Goal: Task Accomplishment & Management: Manage account settings

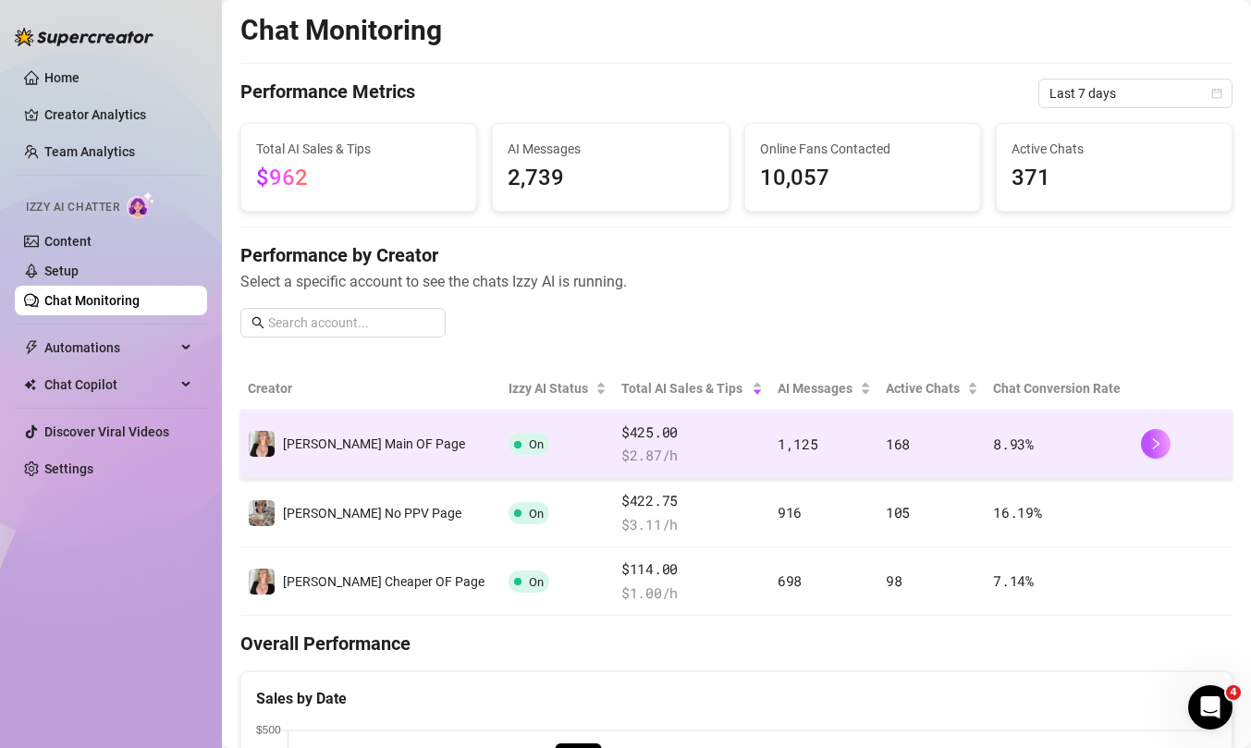
click at [328, 461] on td "[PERSON_NAME] Main OF Page" at bounding box center [370, 444] width 261 height 68
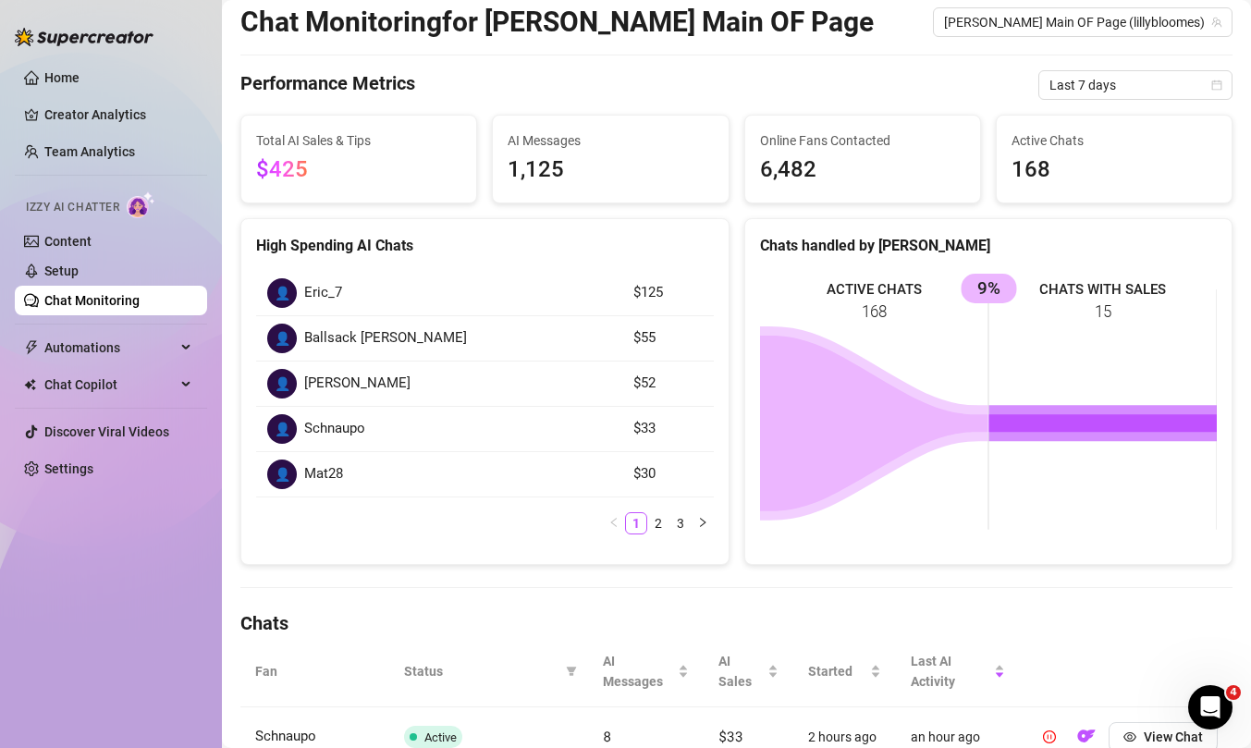
scroll to position [93, 0]
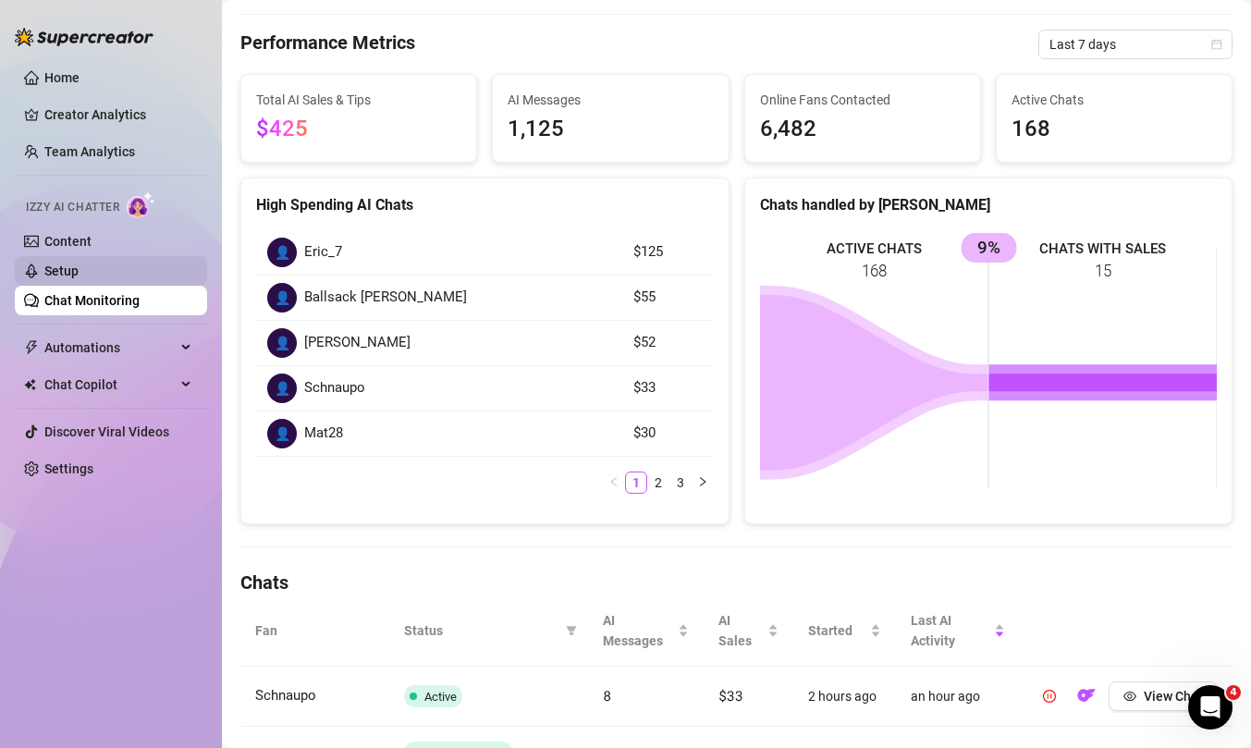
click at [74, 267] on link "Setup" at bounding box center [61, 270] width 34 height 15
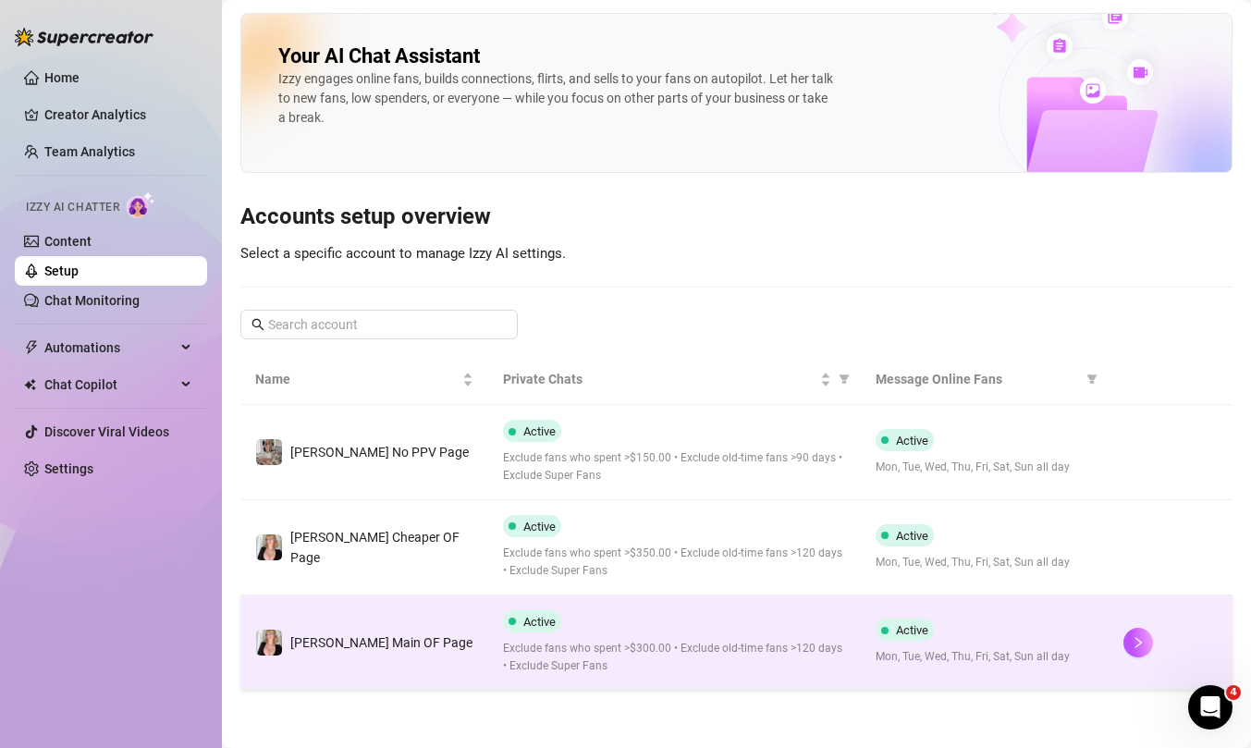
click at [427, 640] on td "[PERSON_NAME] Main OF Page" at bounding box center [364, 642] width 248 height 95
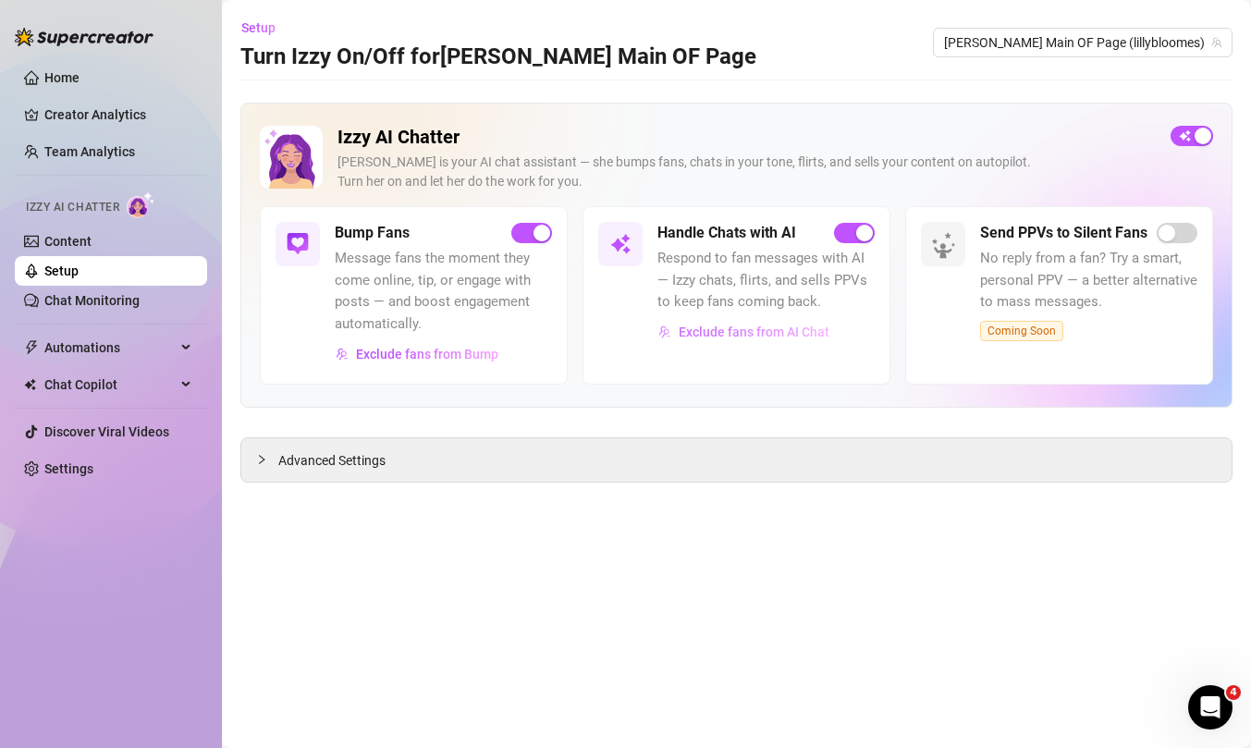
click at [727, 336] on span "Exclude fans from AI Chat" at bounding box center [754, 331] width 151 height 15
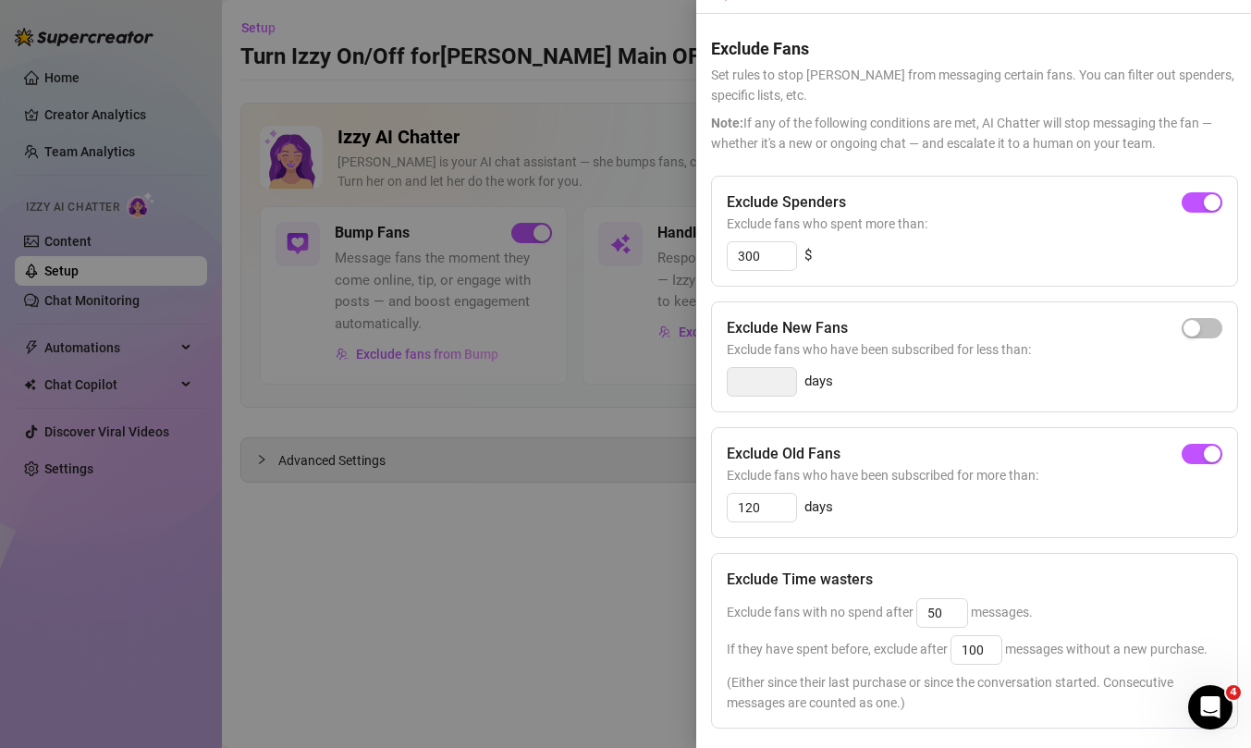
scroll to position [49, 0]
drag, startPoint x: 777, startPoint y: 511, endPoint x: 714, endPoint y: 507, distance: 63.0
click at [714, 507] on div "Exclude Old Fans Exclude fans who have been subscribed for more than: 120 days" at bounding box center [974, 480] width 527 height 111
type input "240"
click at [1099, 523] on div "Exclude Old Fans Exclude fans who have been subscribed for more than: 240 days" at bounding box center [974, 480] width 527 height 111
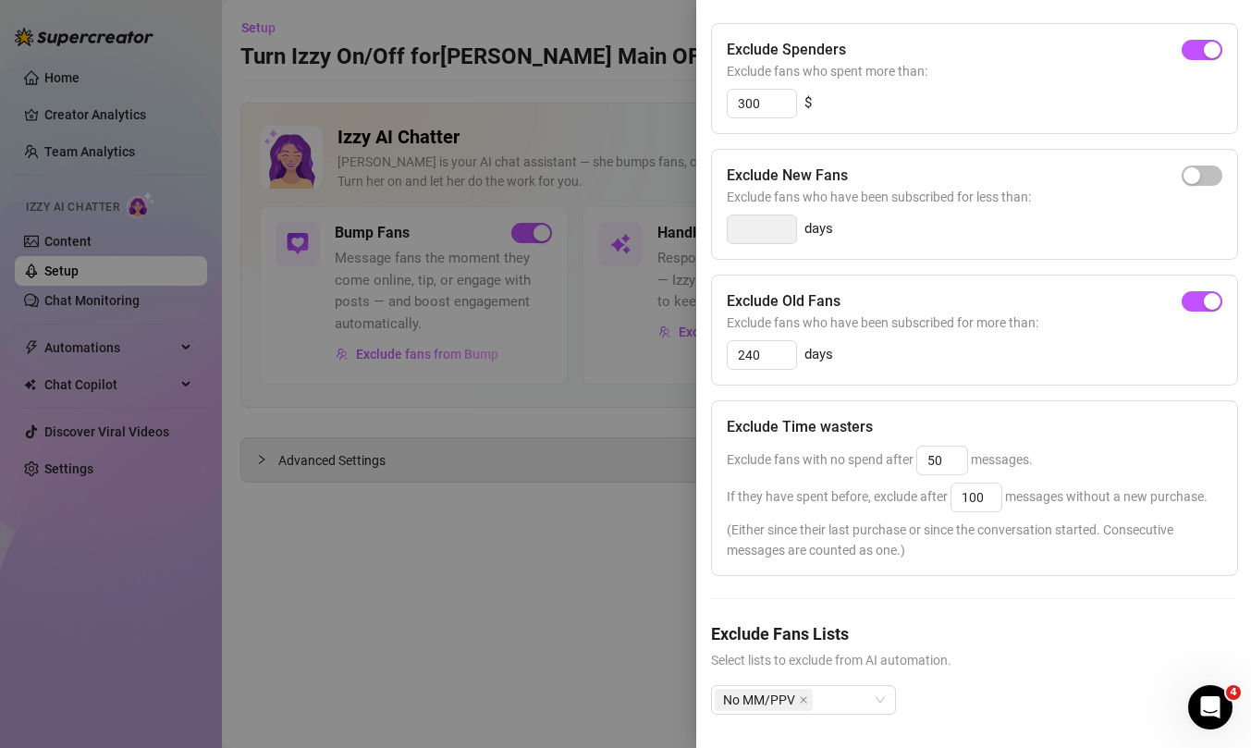
scroll to position [201, 0]
drag, startPoint x: 765, startPoint y: 106, endPoint x: 704, endPoint y: 106, distance: 60.1
click at [706, 106] on div "Settings Preview Exclude Fans - Handle Chats with AI Cancel Save Exclude Fans S…" at bounding box center [973, 374] width 555 height 748
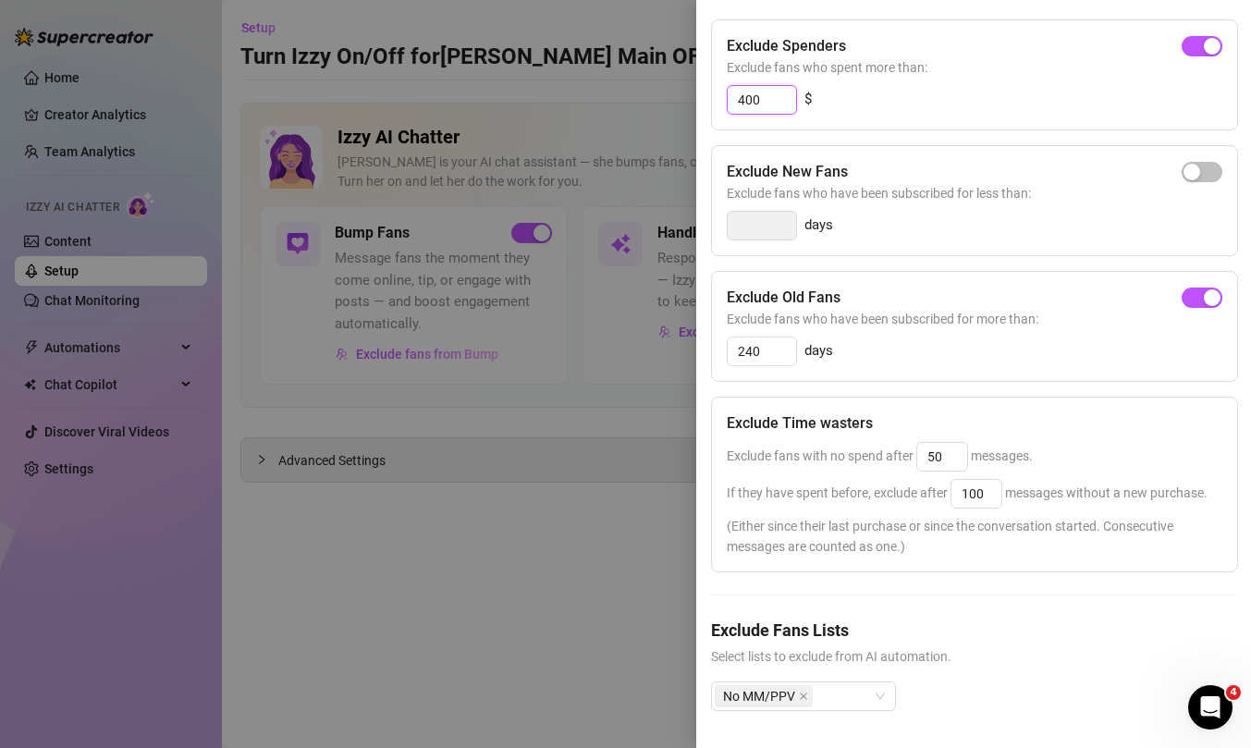
type input "400"
click at [555, 539] on div at bounding box center [625, 374] width 1251 height 748
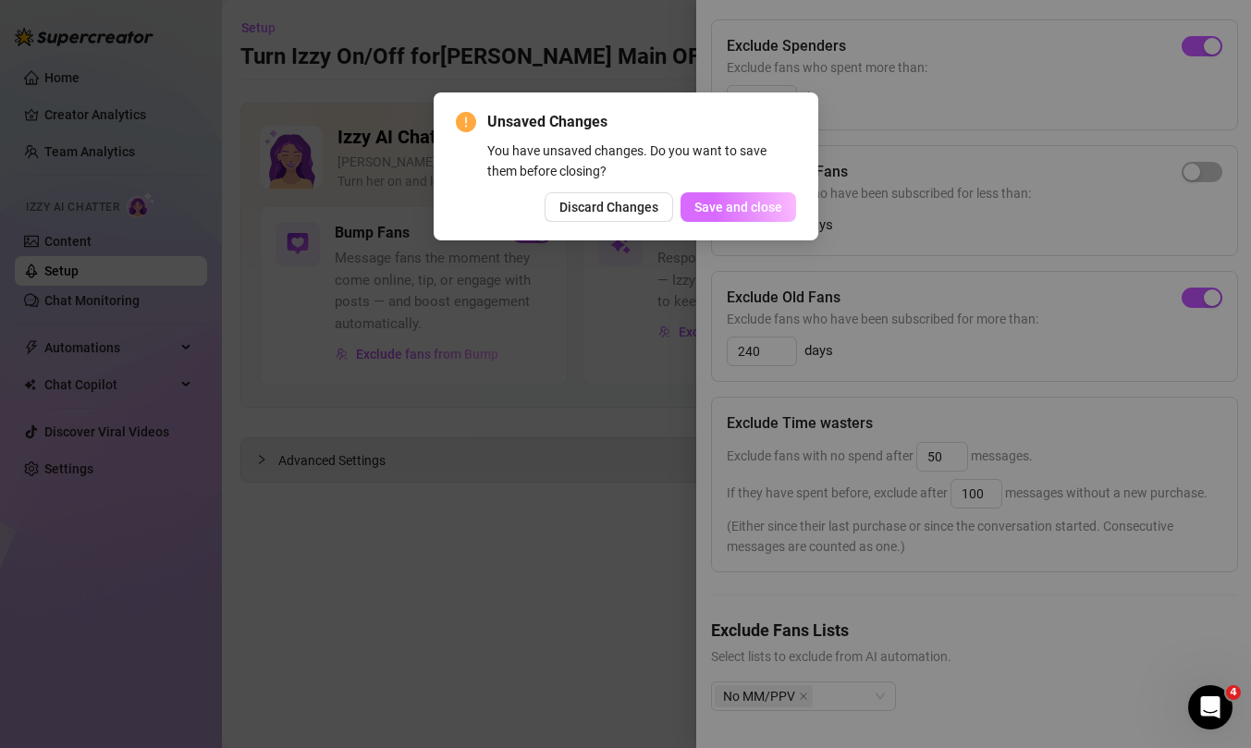
click at [749, 210] on span "Save and close" at bounding box center [738, 207] width 88 height 15
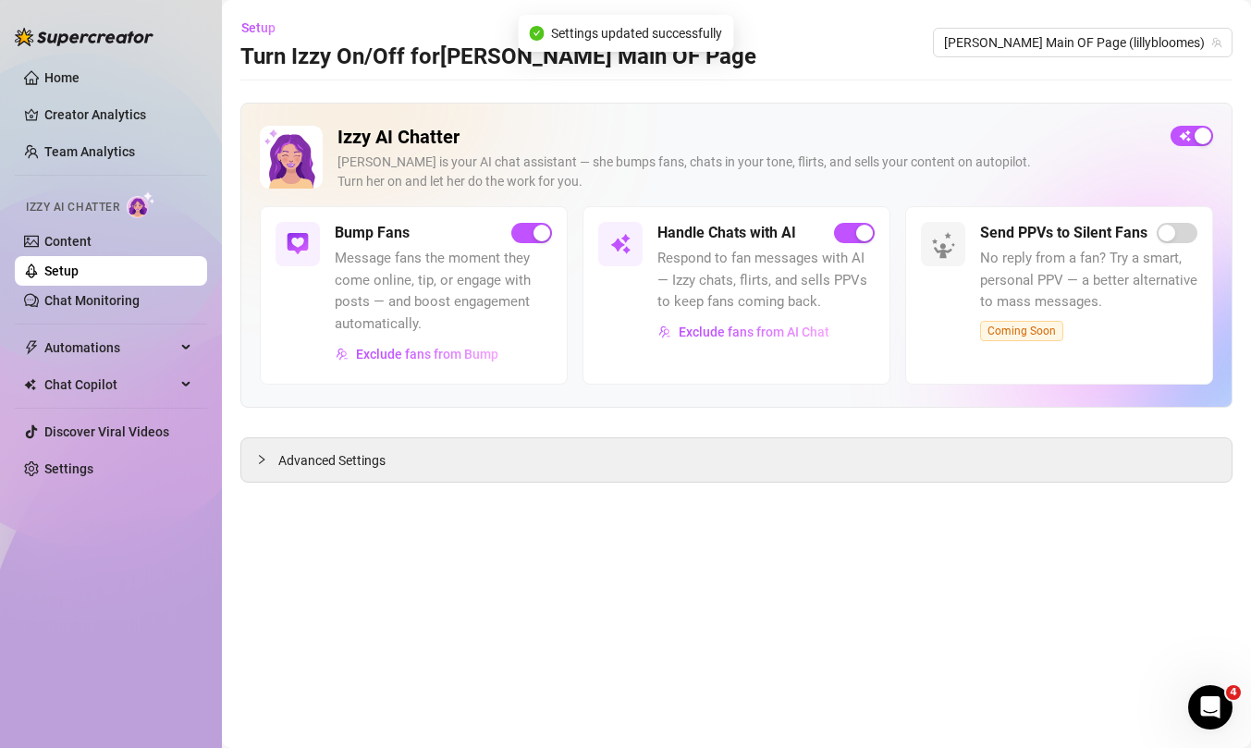
click at [79, 275] on link "Setup" at bounding box center [61, 270] width 34 height 15
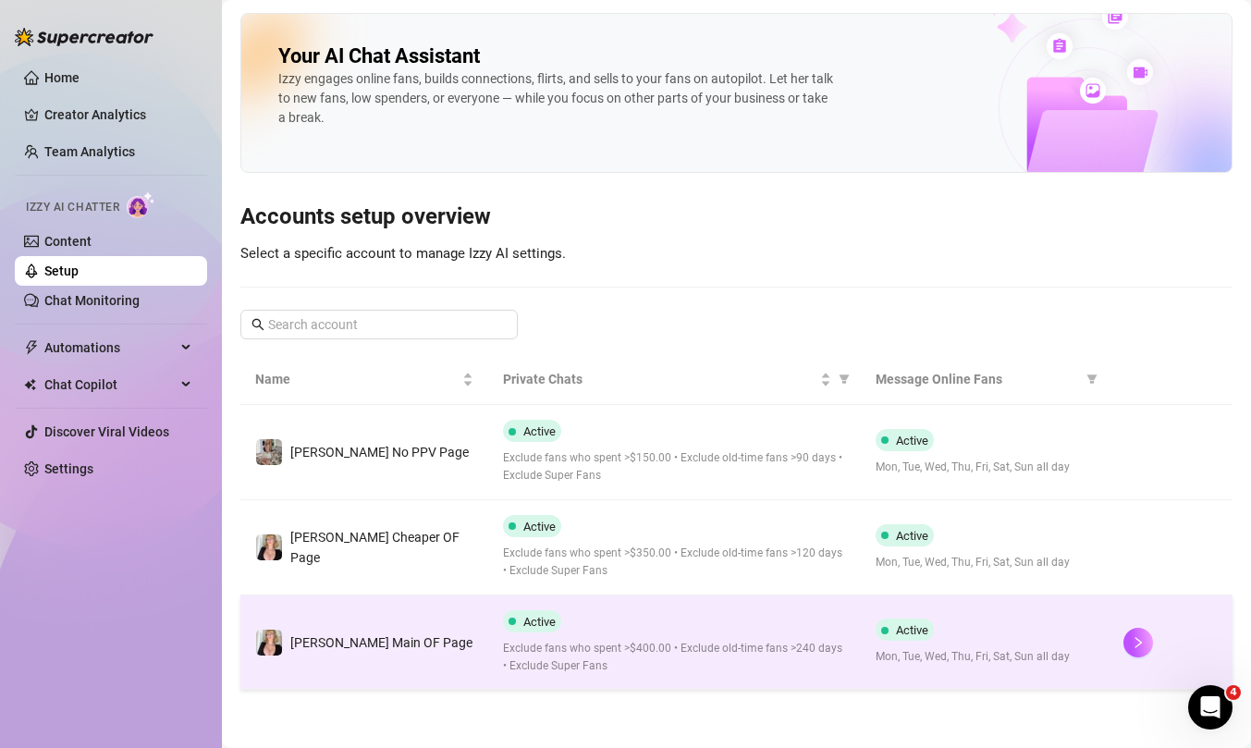
click at [410, 631] on td "[PERSON_NAME] Main OF Page" at bounding box center [364, 642] width 248 height 95
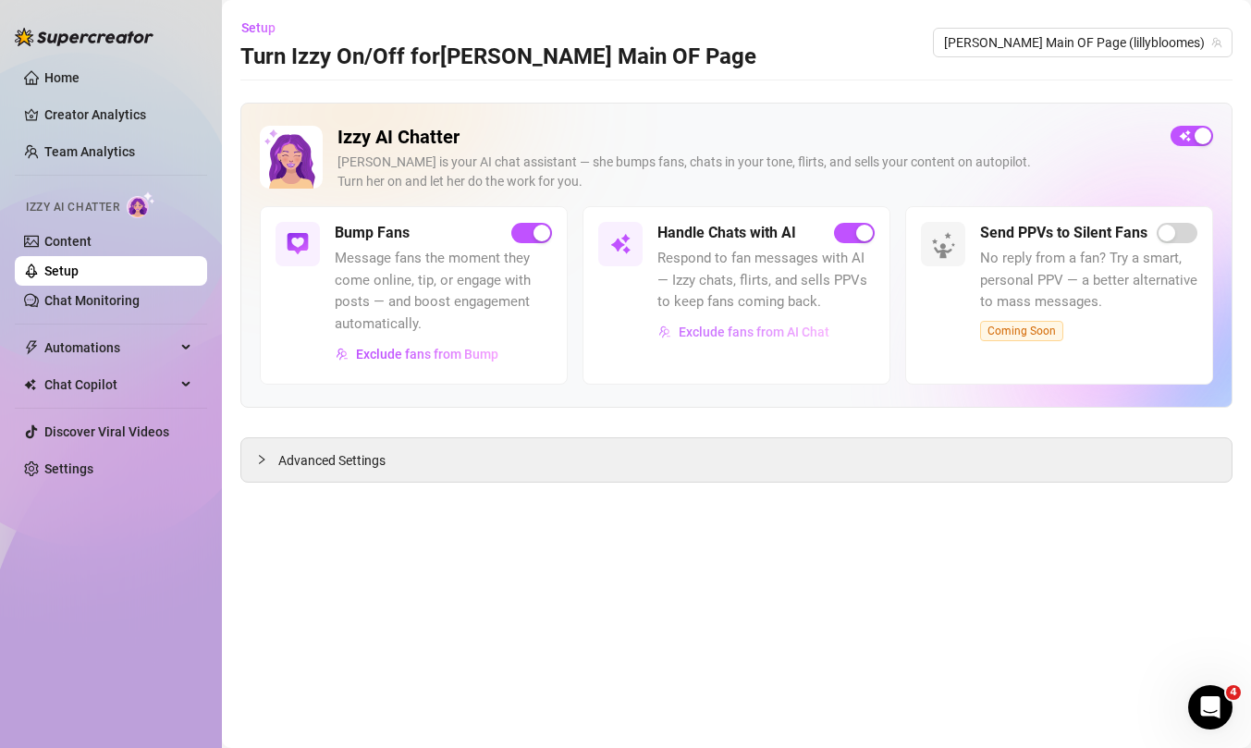
click at [718, 335] on span "Exclude fans from AI Chat" at bounding box center [754, 331] width 151 height 15
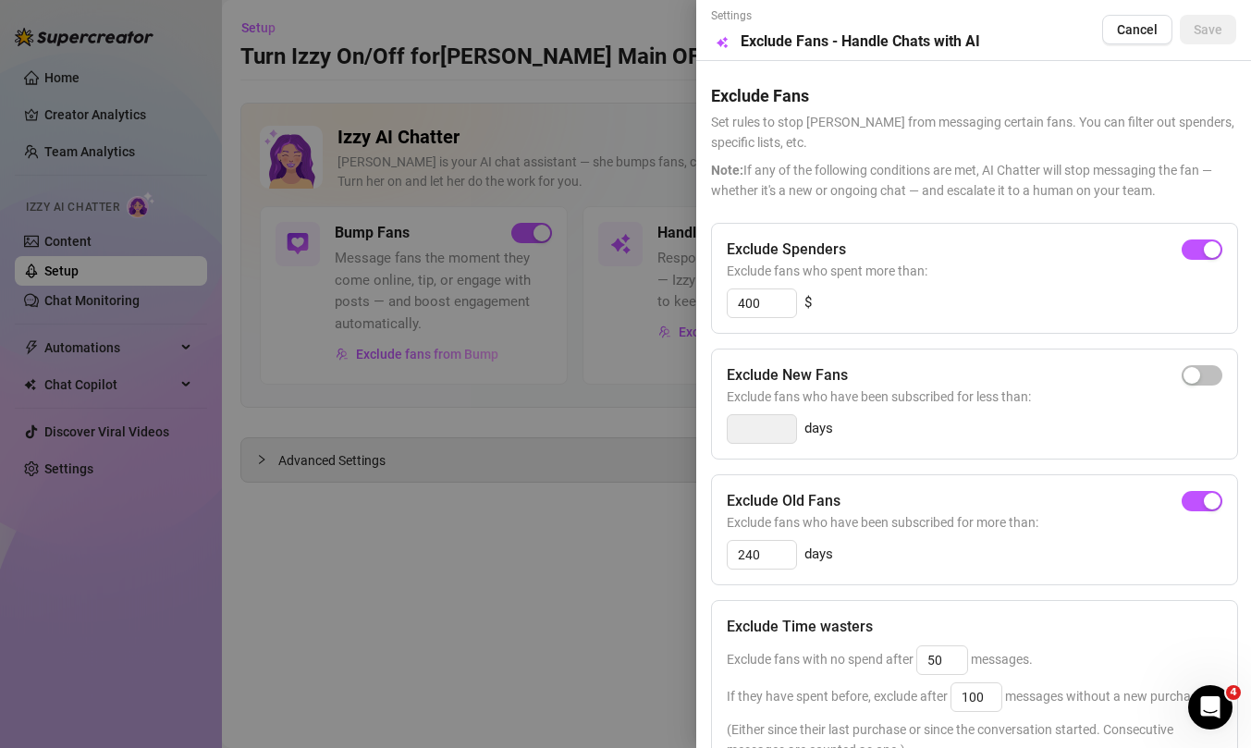
click at [159, 278] on div at bounding box center [625, 374] width 1251 height 748
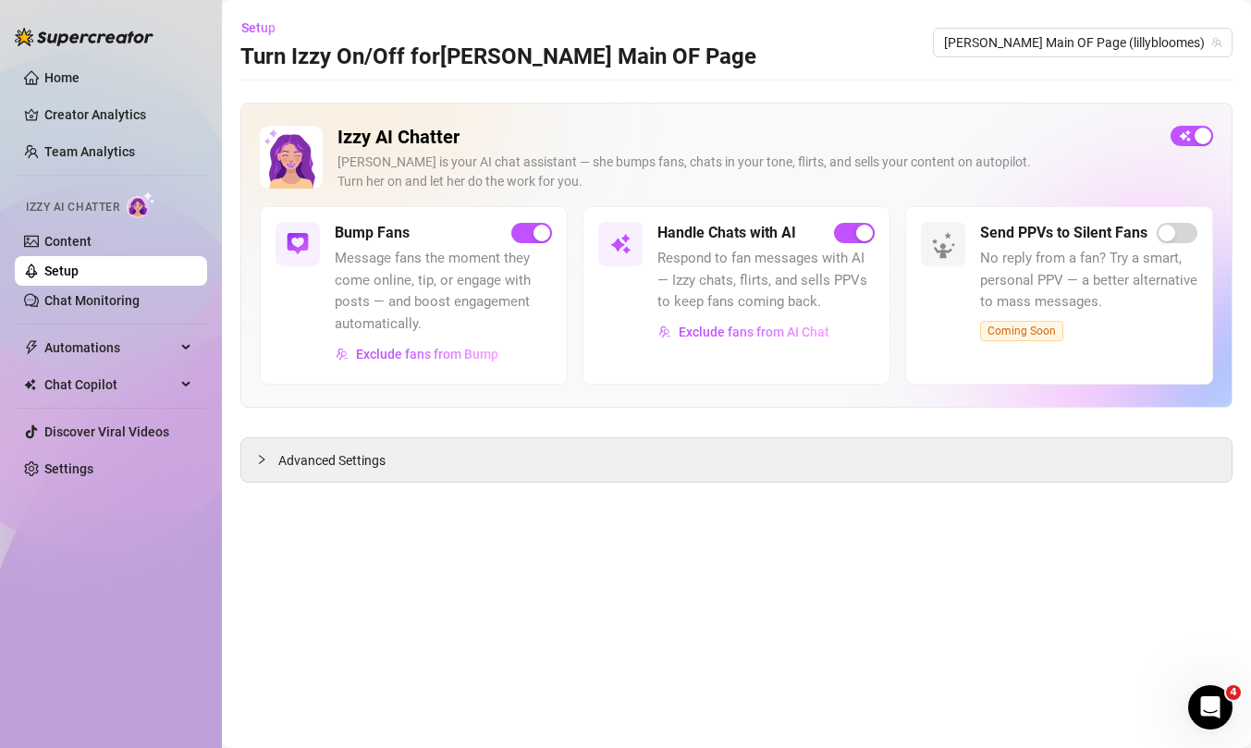
click at [44, 273] on link "Setup" at bounding box center [61, 270] width 34 height 15
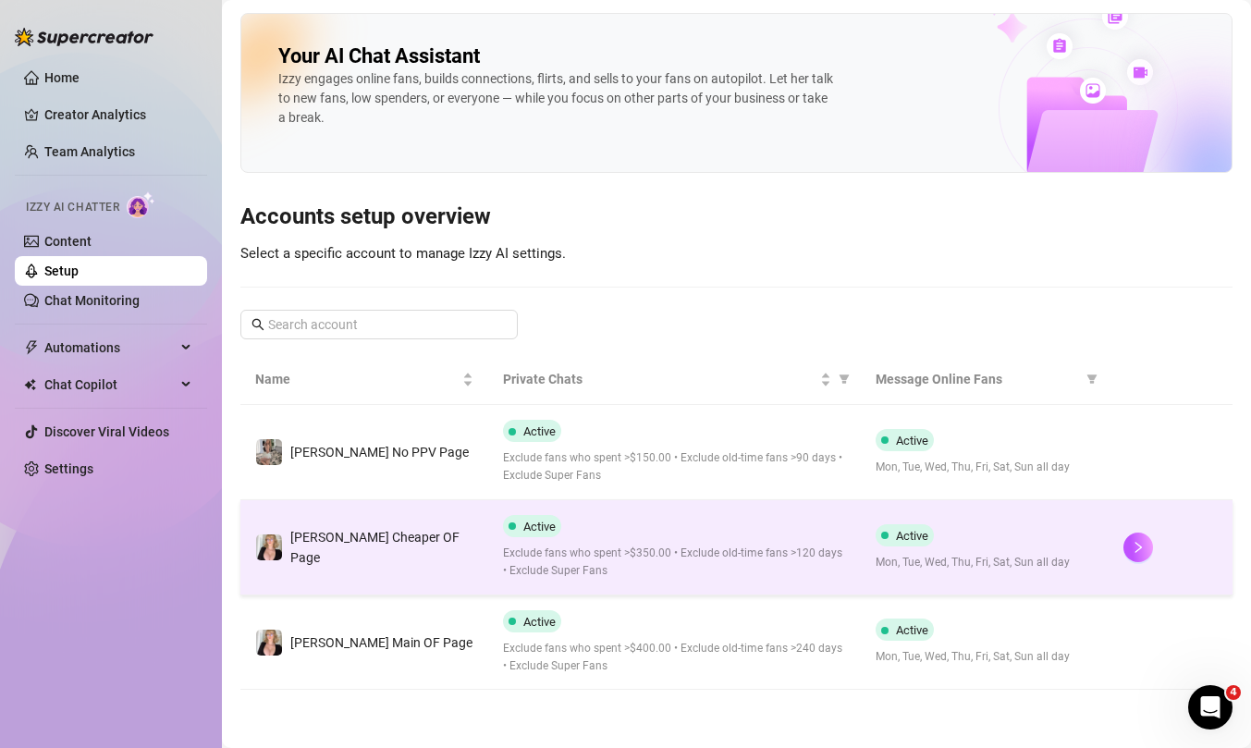
click at [389, 545] on span "[PERSON_NAME] Cheaper OF Page" at bounding box center [374, 547] width 169 height 35
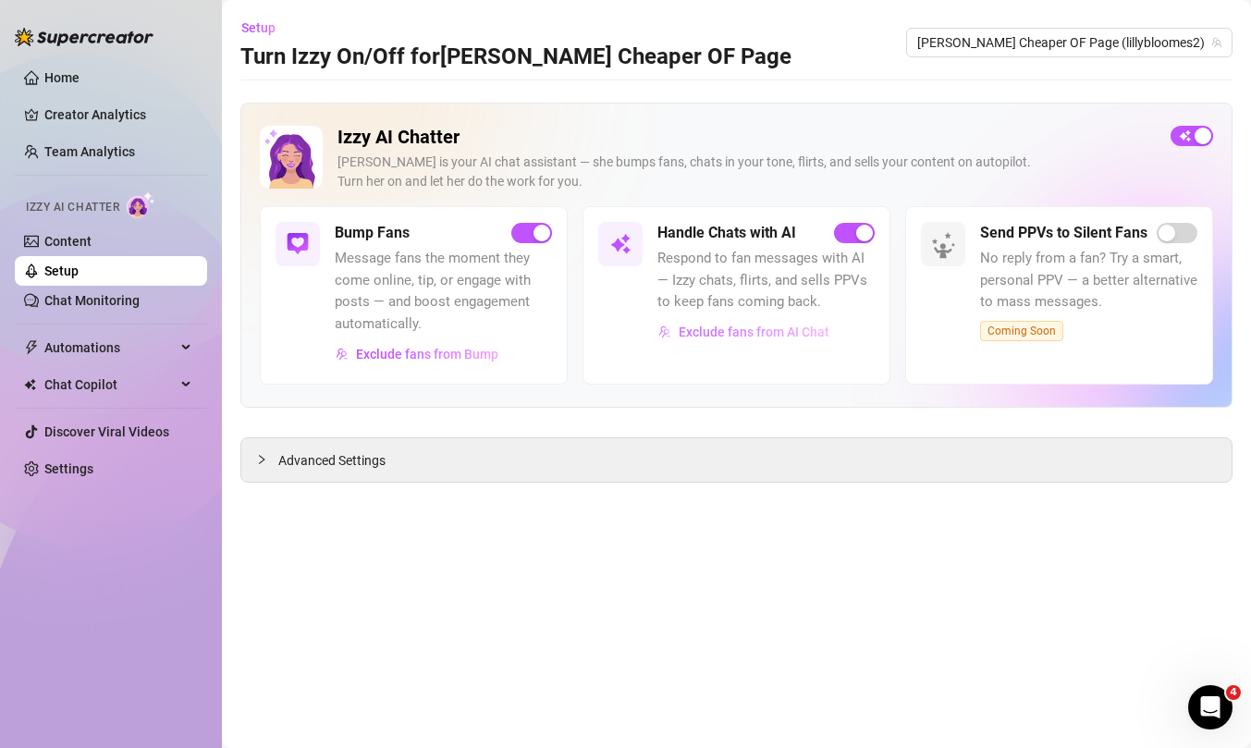
click at [734, 346] on button "Exclude fans from AI Chat" at bounding box center [743, 332] width 173 height 30
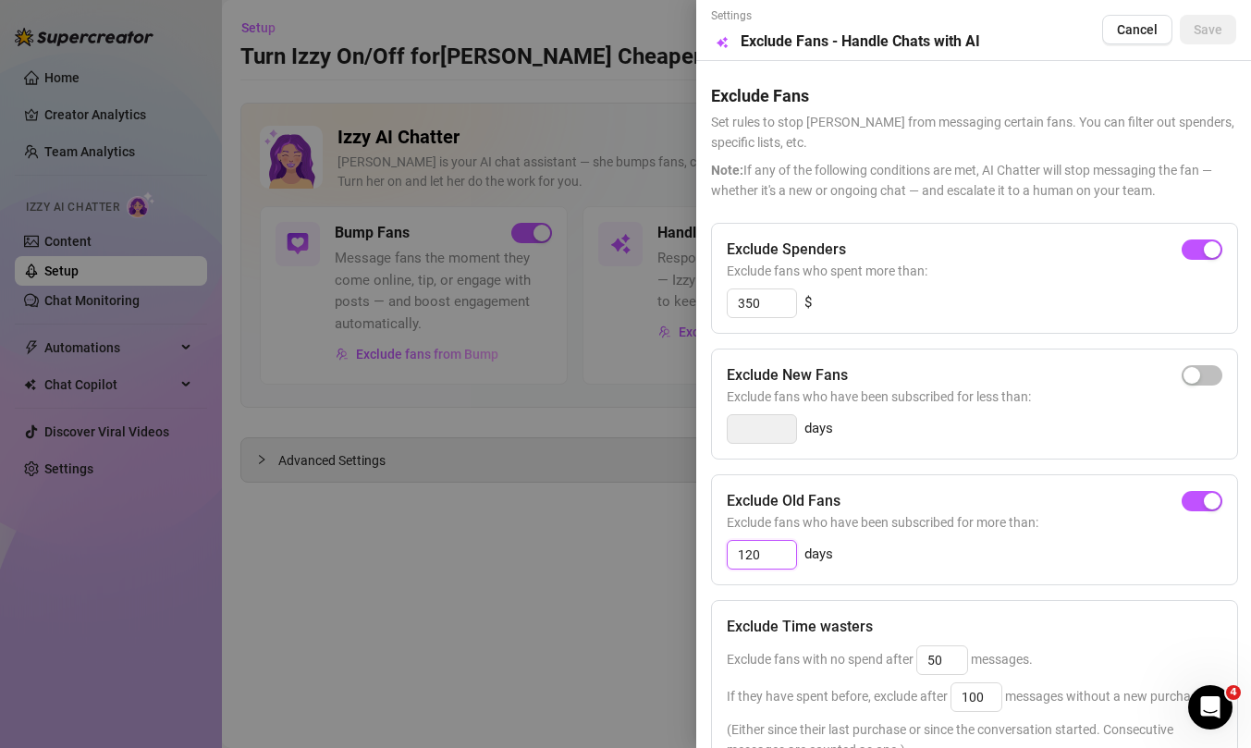
drag, startPoint x: 767, startPoint y: 547, endPoint x: 665, endPoint y: 536, distance: 103.2
click at [671, 539] on div "Settings Preview Exclude Fans - Handle Chats with AI Cancel Save Exclude Fans S…" at bounding box center [625, 374] width 1251 height 748
type input "240"
click at [1211, 24] on span "Save" at bounding box center [1207, 29] width 29 height 15
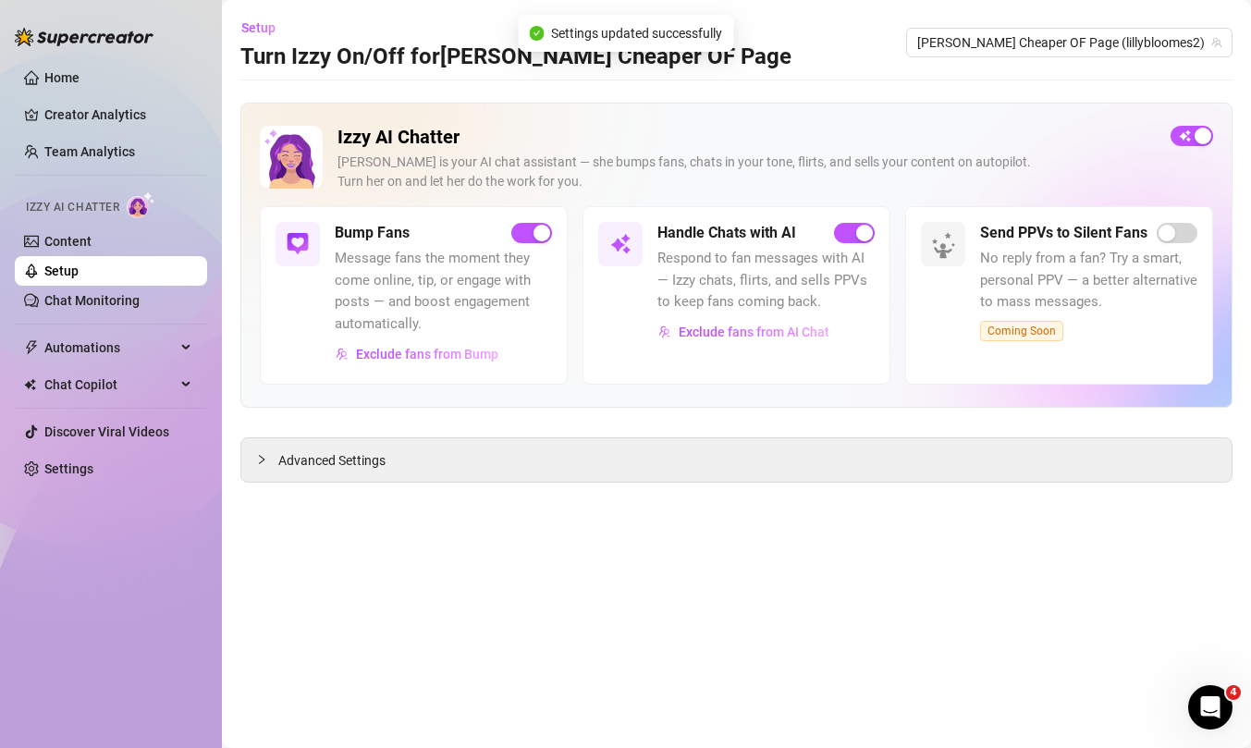
click at [79, 275] on link "Setup" at bounding box center [61, 270] width 34 height 15
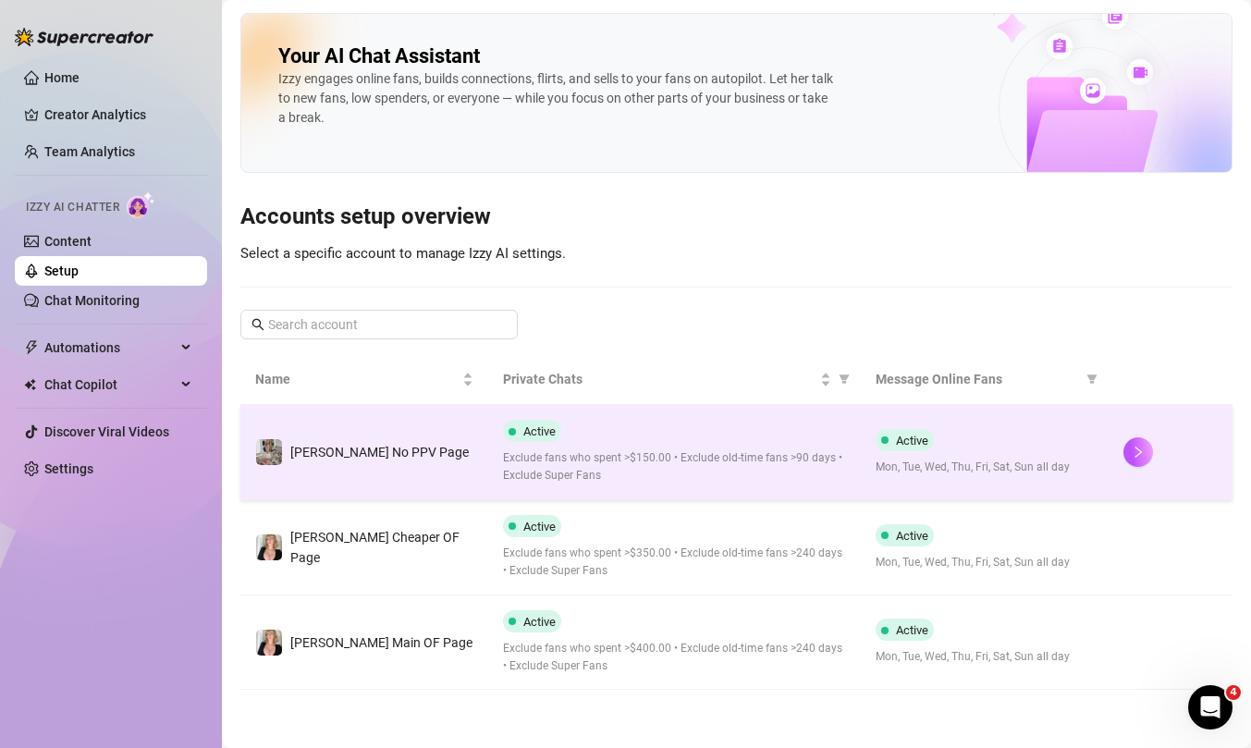
click at [349, 452] on span "[PERSON_NAME] No PPV Page" at bounding box center [379, 452] width 178 height 15
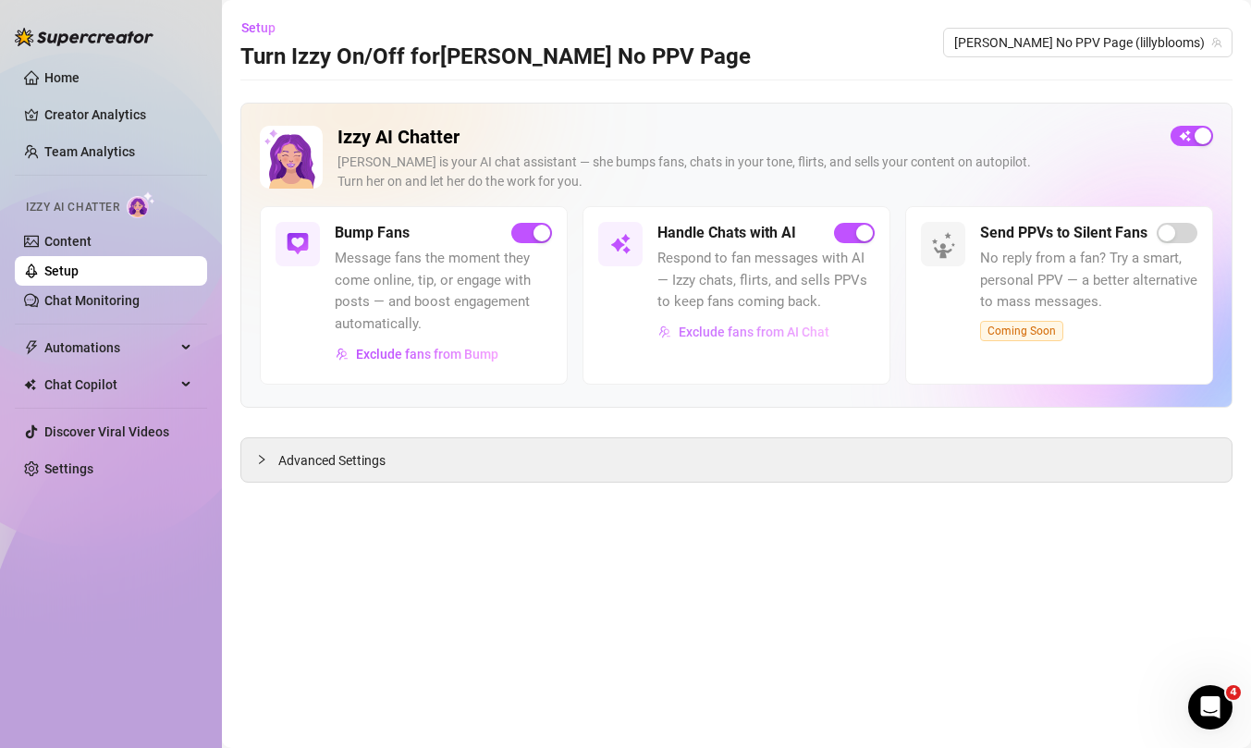
click at [716, 337] on span "Exclude fans from AI Chat" at bounding box center [754, 331] width 151 height 15
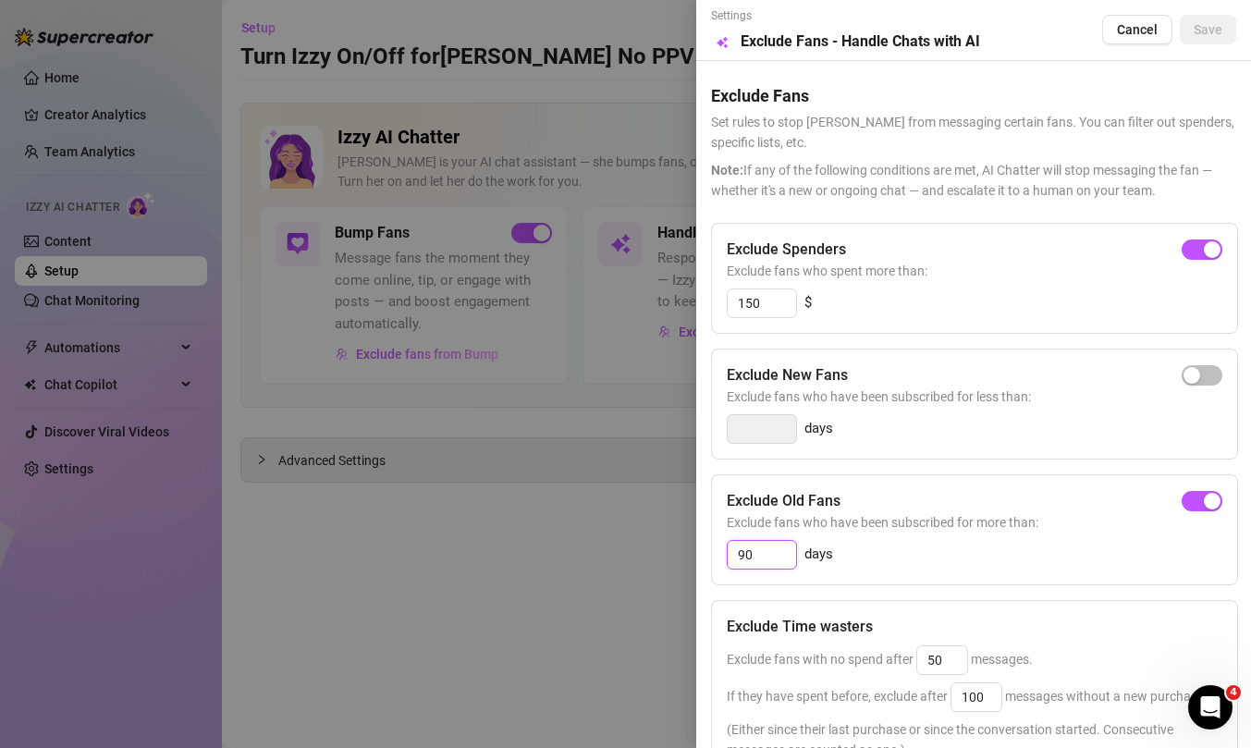
drag, startPoint x: 770, startPoint y: 555, endPoint x: 684, endPoint y: 555, distance: 86.0
click at [687, 555] on div "Settings Preview Exclude Fans - Handle Chats with AI Cancel Save Exclude Fans S…" at bounding box center [625, 374] width 1251 height 748
type input "240"
drag, startPoint x: 772, startPoint y: 306, endPoint x: 734, endPoint y: 294, distance: 39.8
click at [734, 297] on input "150" at bounding box center [762, 303] width 68 height 28
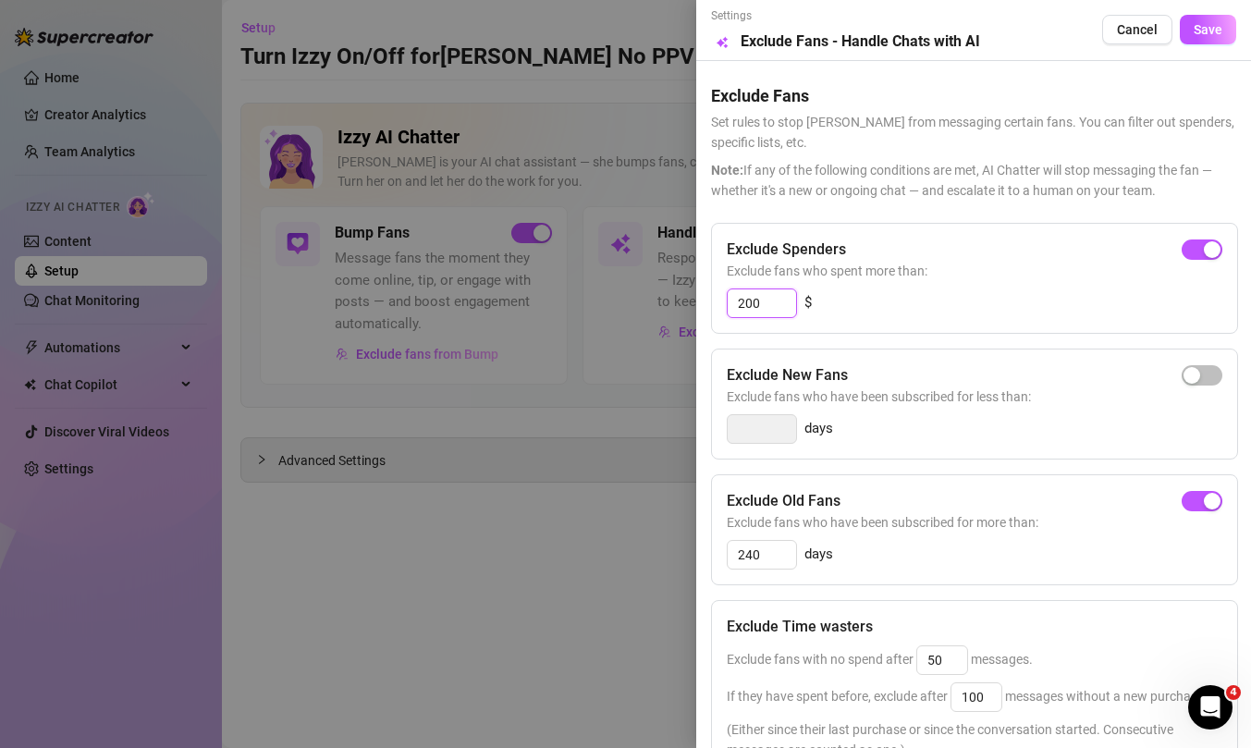
type input "200"
click at [1202, 44] on div "Settings Preview Exclude Fans - Handle Chats with AI Cancel Save" at bounding box center [973, 29] width 525 height 45
click at [1205, 30] on span "Save" at bounding box center [1207, 29] width 29 height 15
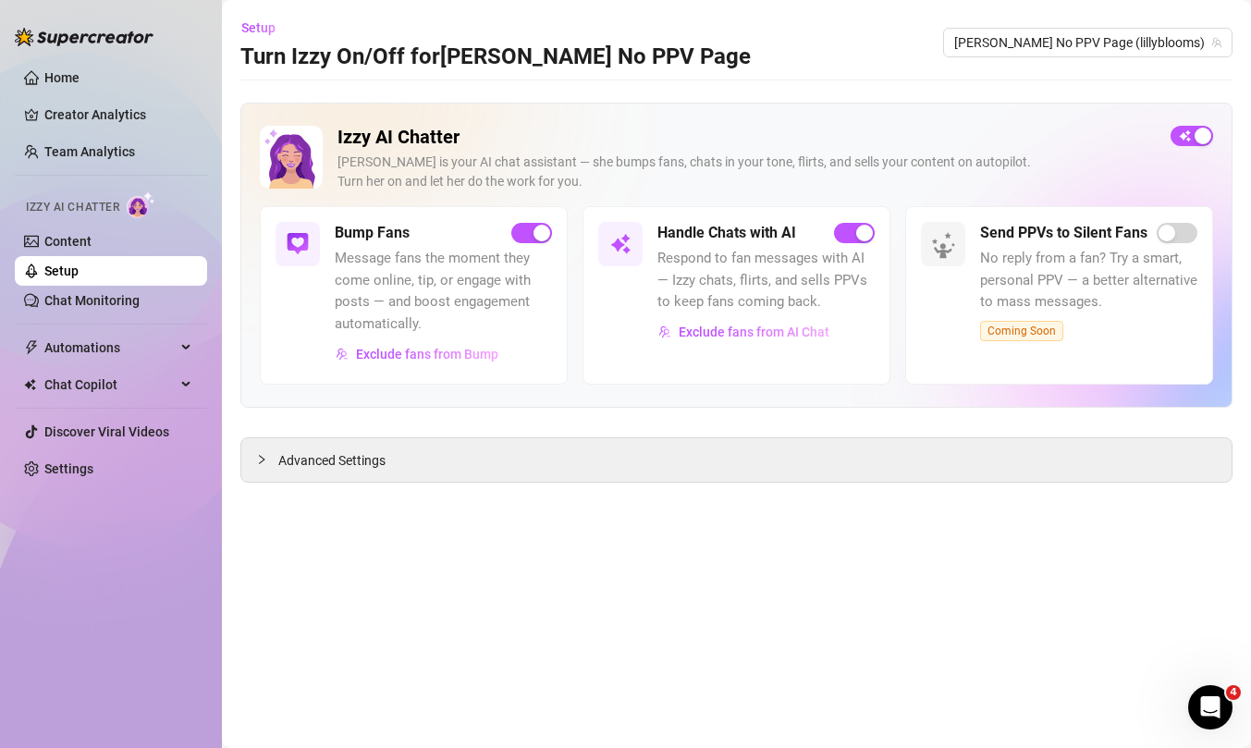
click at [79, 275] on link "Setup" at bounding box center [61, 270] width 34 height 15
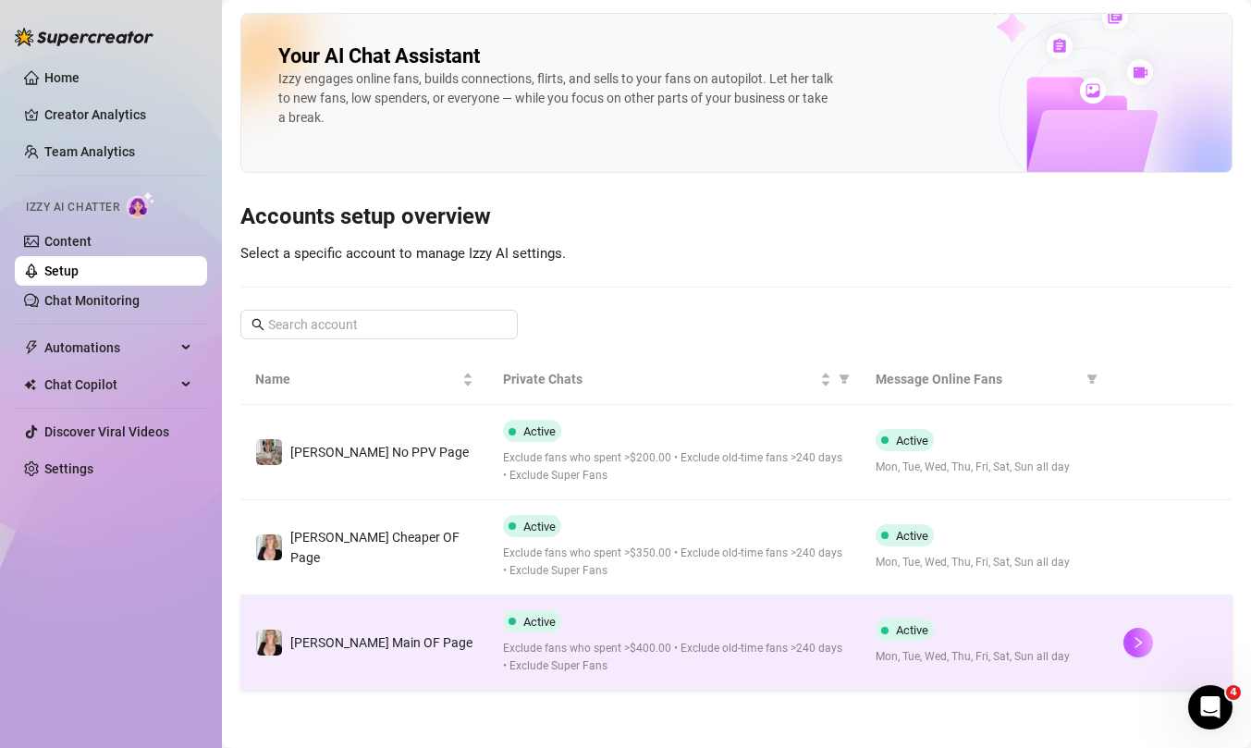
click at [358, 648] on span "[PERSON_NAME] Main OF Page" at bounding box center [381, 642] width 182 height 15
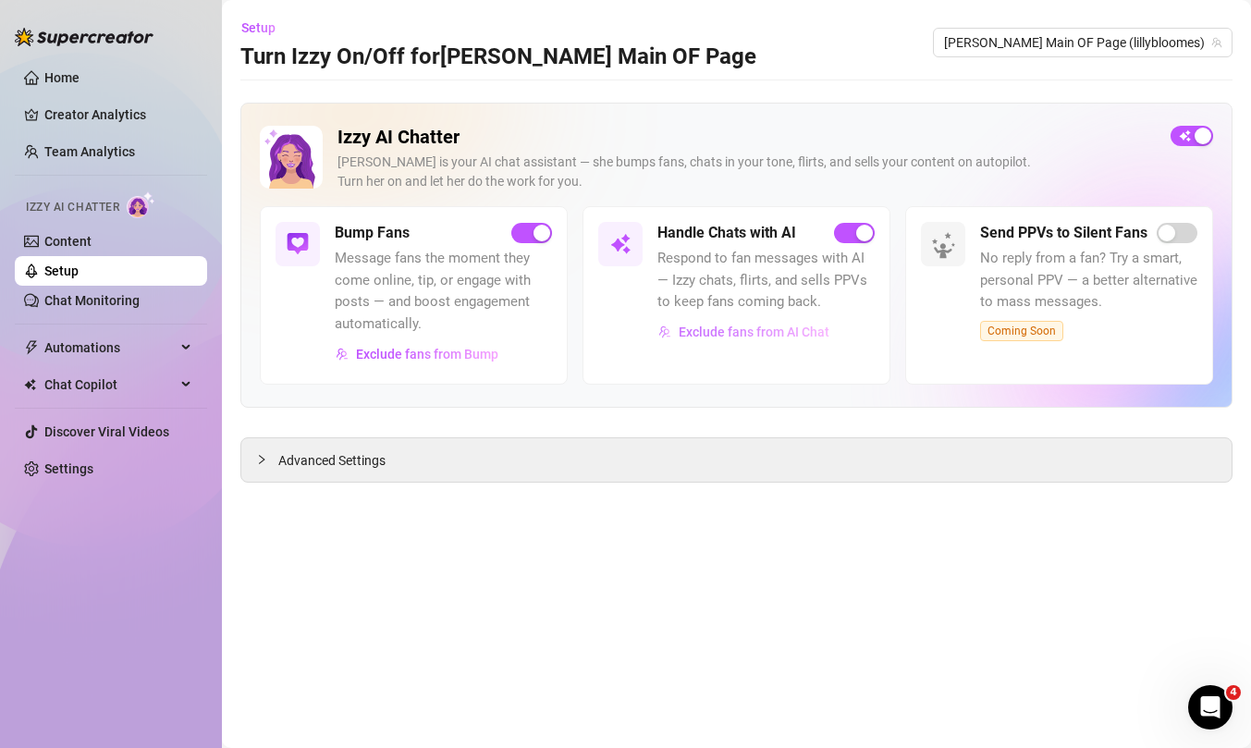
click at [711, 334] on span "Exclude fans from AI Chat" at bounding box center [754, 331] width 151 height 15
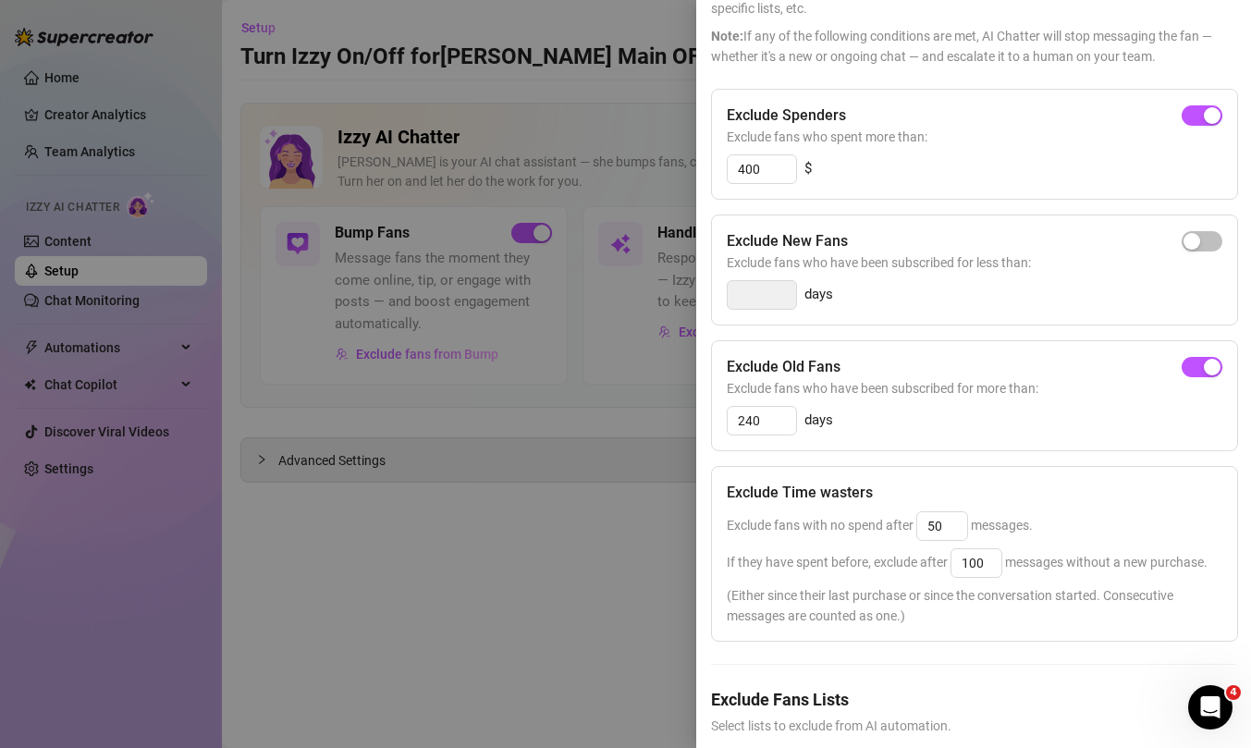
scroll to position [140, 0]
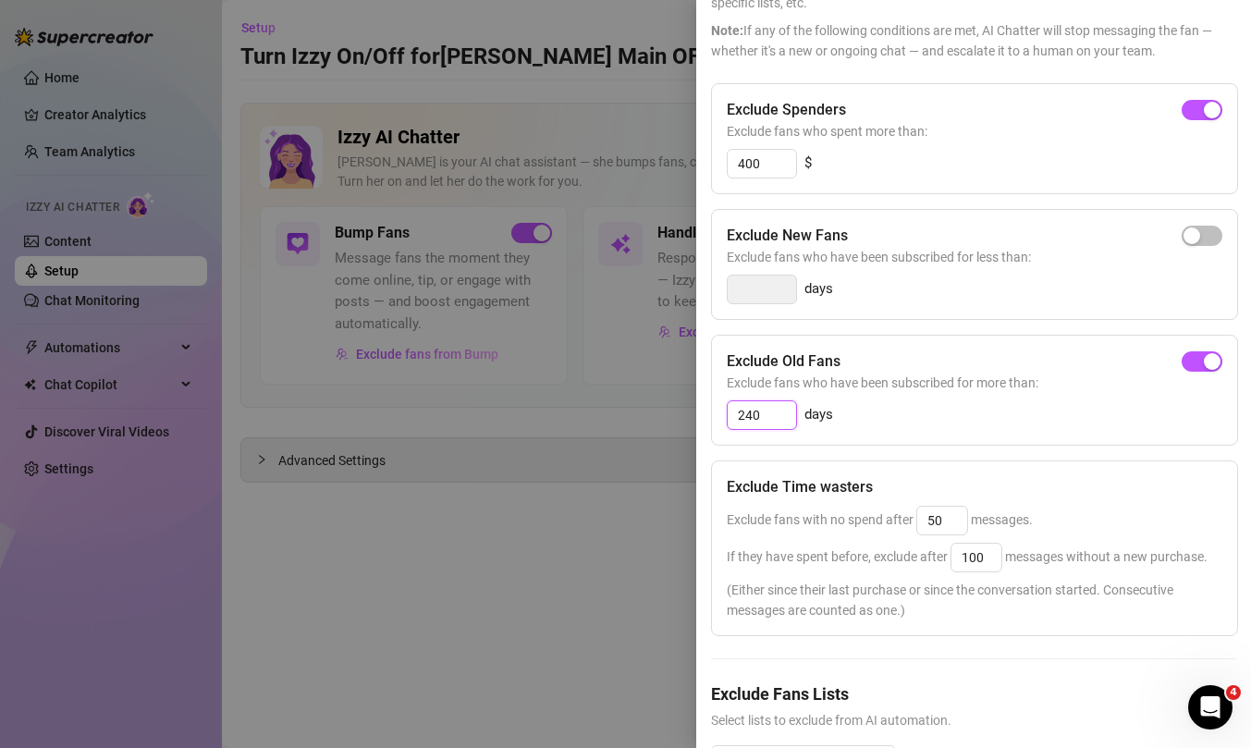
drag, startPoint x: 777, startPoint y: 423, endPoint x: 708, endPoint y: 413, distance: 70.1
click at [709, 413] on div "Settings Preview Exclude Fans - Handle Chats with AI Cancel Save Exclude Fans S…" at bounding box center [973, 374] width 555 height 748
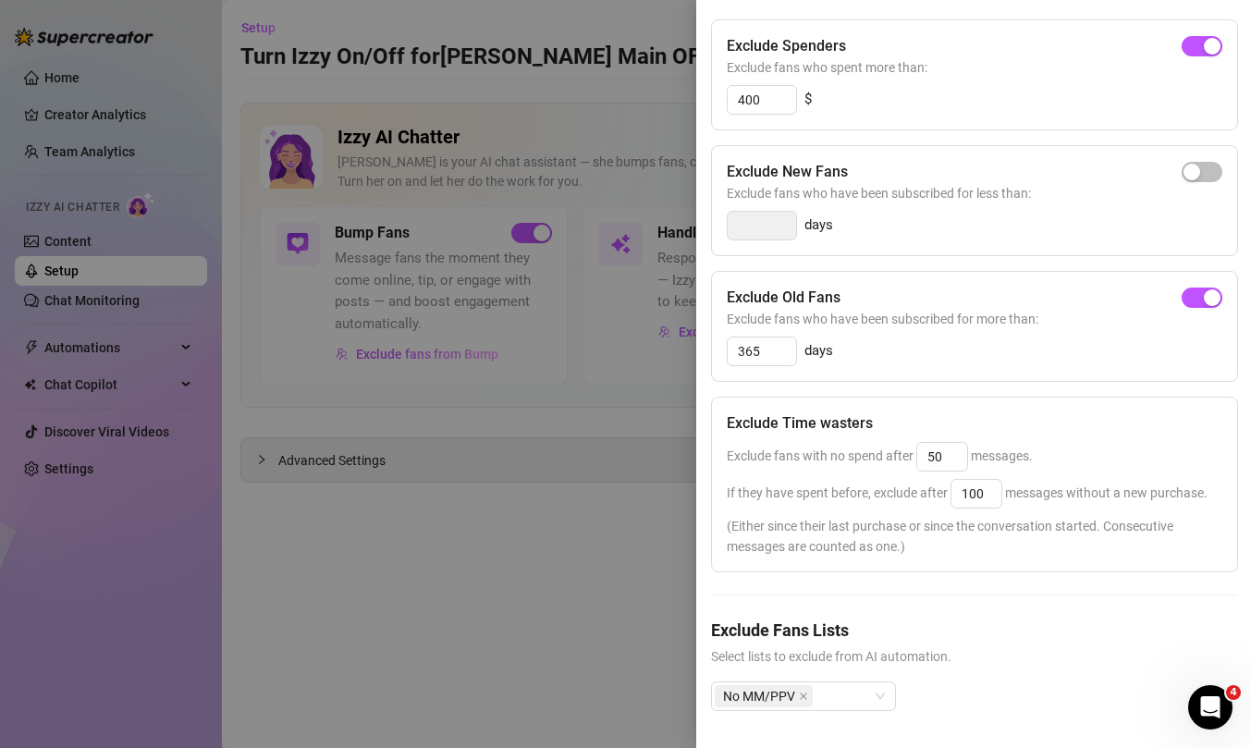
click at [620, 635] on div at bounding box center [625, 374] width 1251 height 748
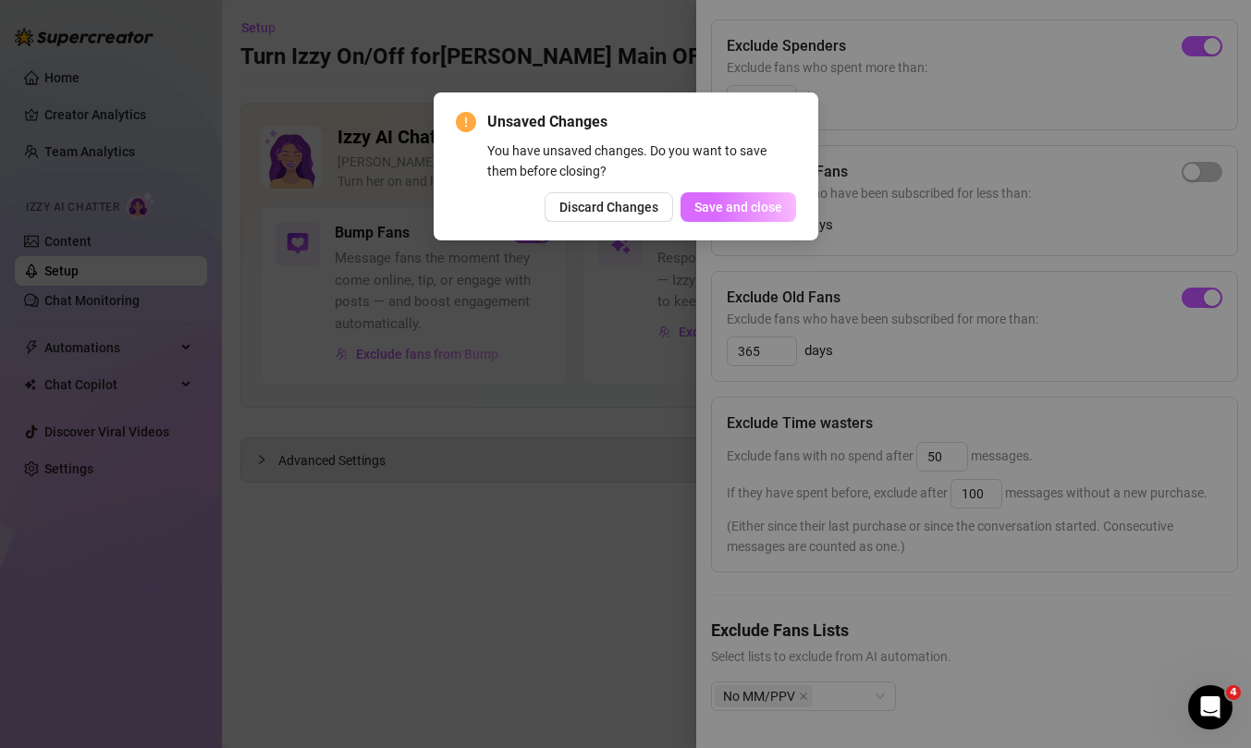
click at [765, 208] on span "Save and close" at bounding box center [738, 207] width 88 height 15
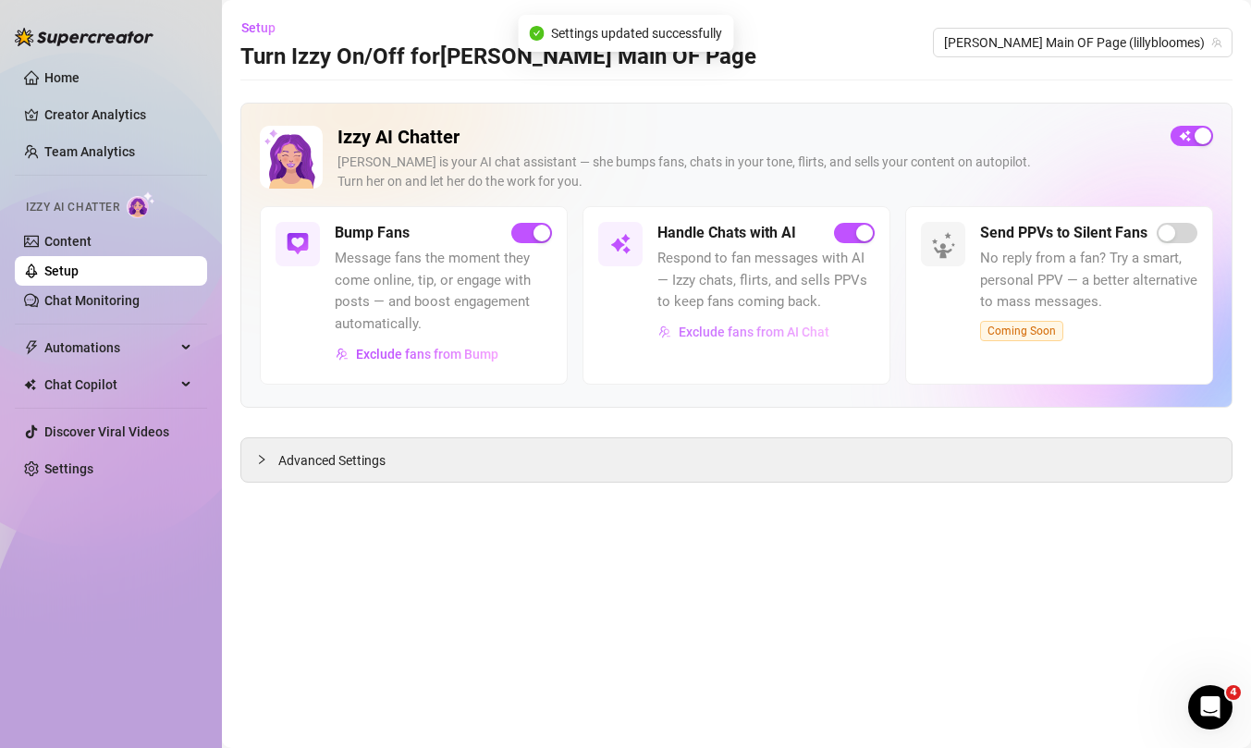
click at [738, 329] on span "Exclude fans from AI Chat" at bounding box center [754, 331] width 151 height 15
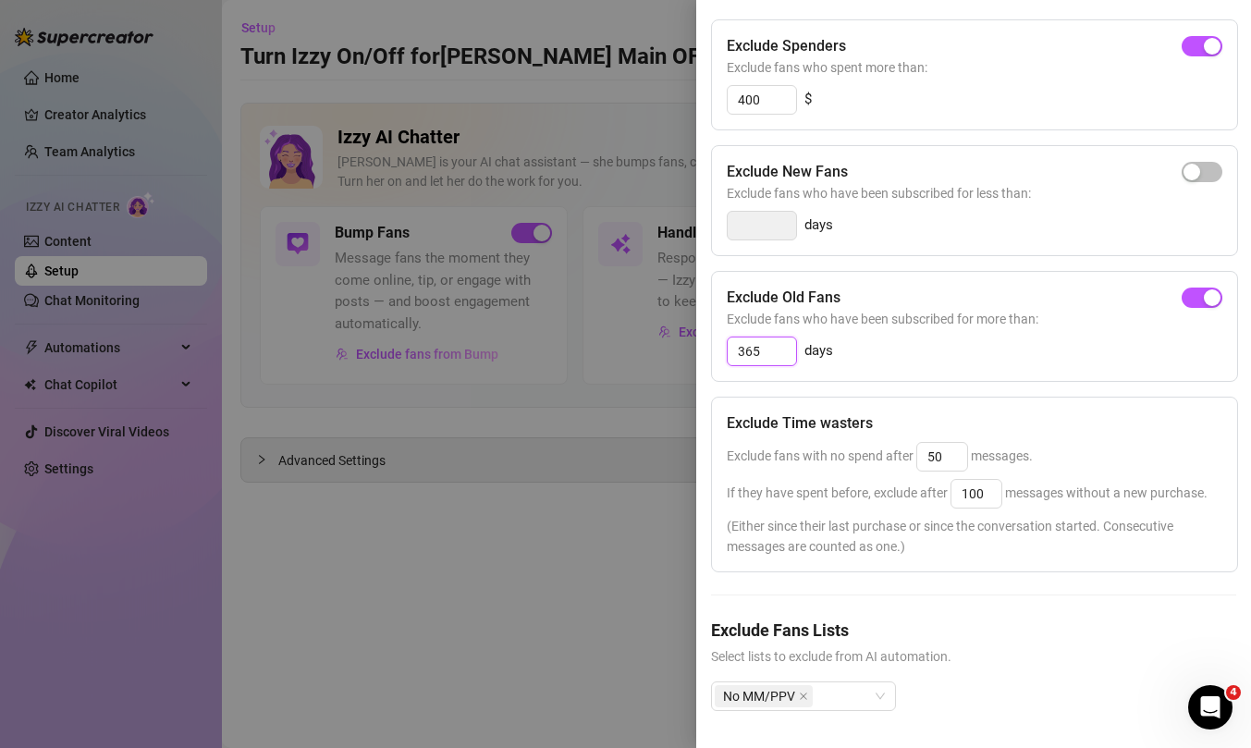
drag, startPoint x: 776, startPoint y: 348, endPoint x: 667, endPoint y: 346, distance: 108.2
click at [671, 346] on div "Settings Preview Exclude Fans - Handle Chats with AI Cancel Save Exclude Fans S…" at bounding box center [625, 374] width 1251 height 748
type input "365"
click at [629, 593] on div at bounding box center [625, 374] width 1251 height 748
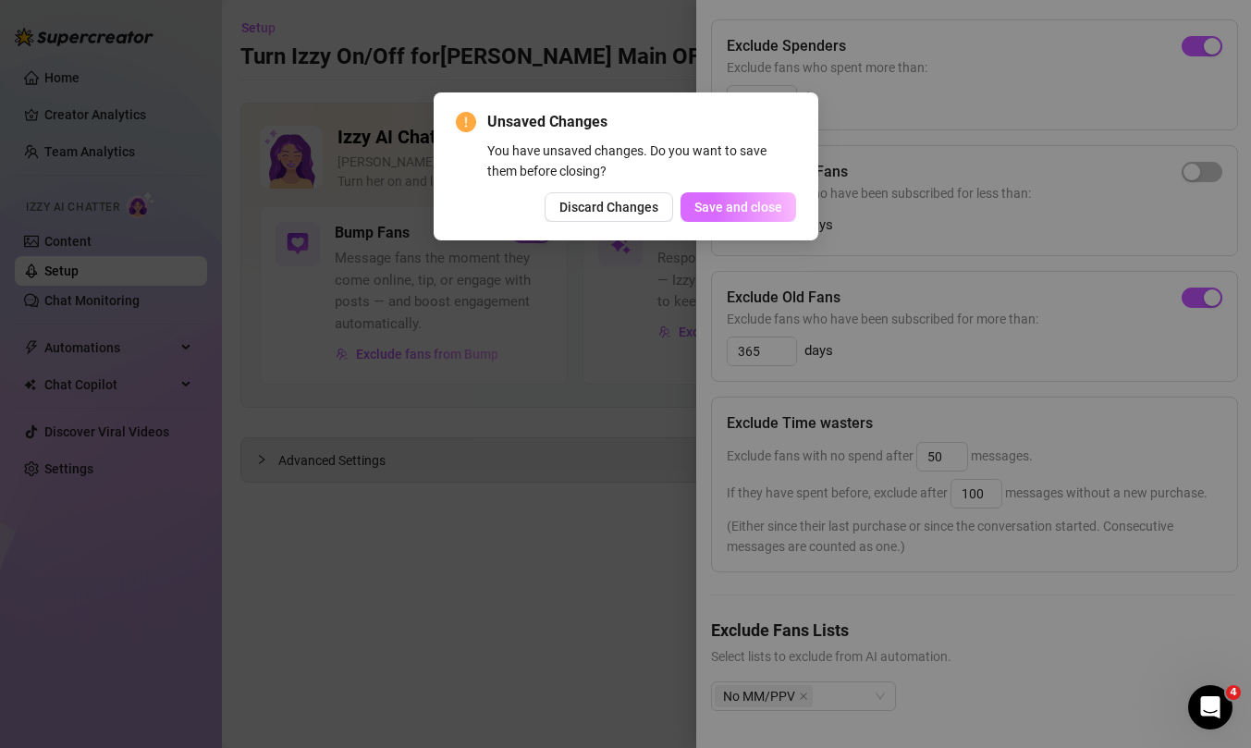
click at [765, 209] on span "Save and close" at bounding box center [738, 207] width 88 height 15
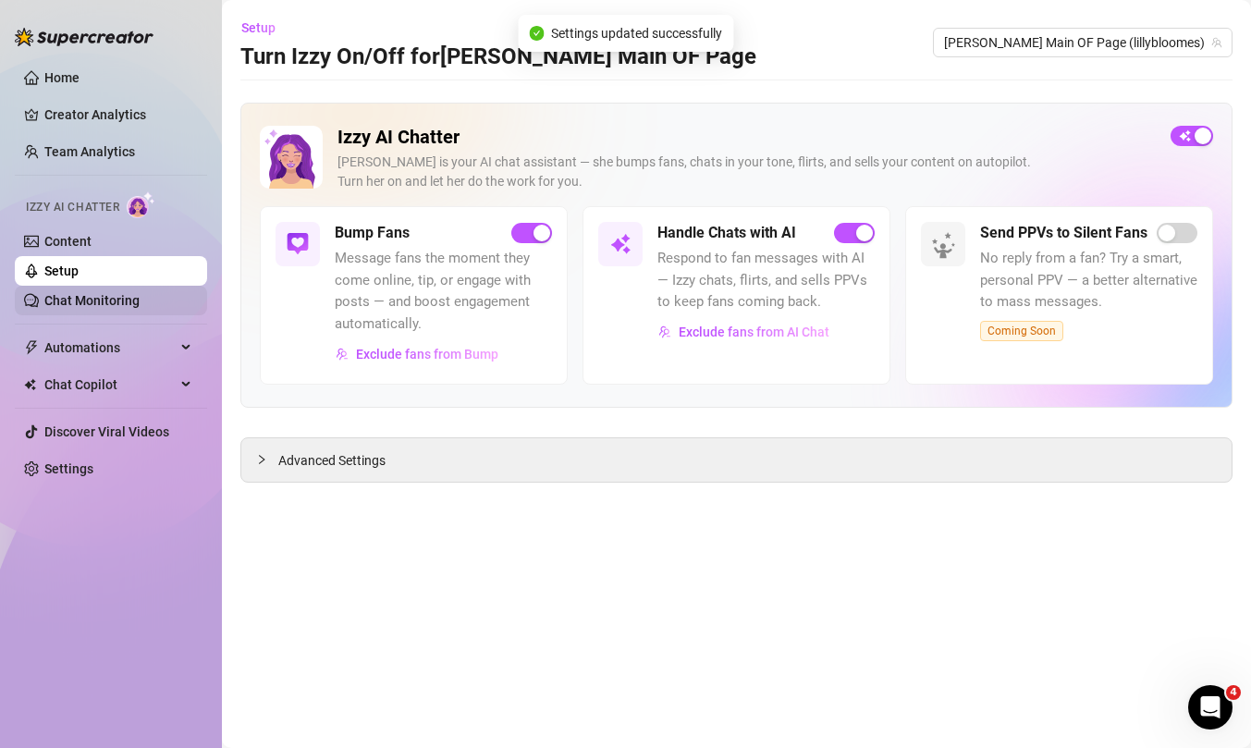
click at [89, 293] on link "Chat Monitoring" at bounding box center [91, 300] width 95 height 15
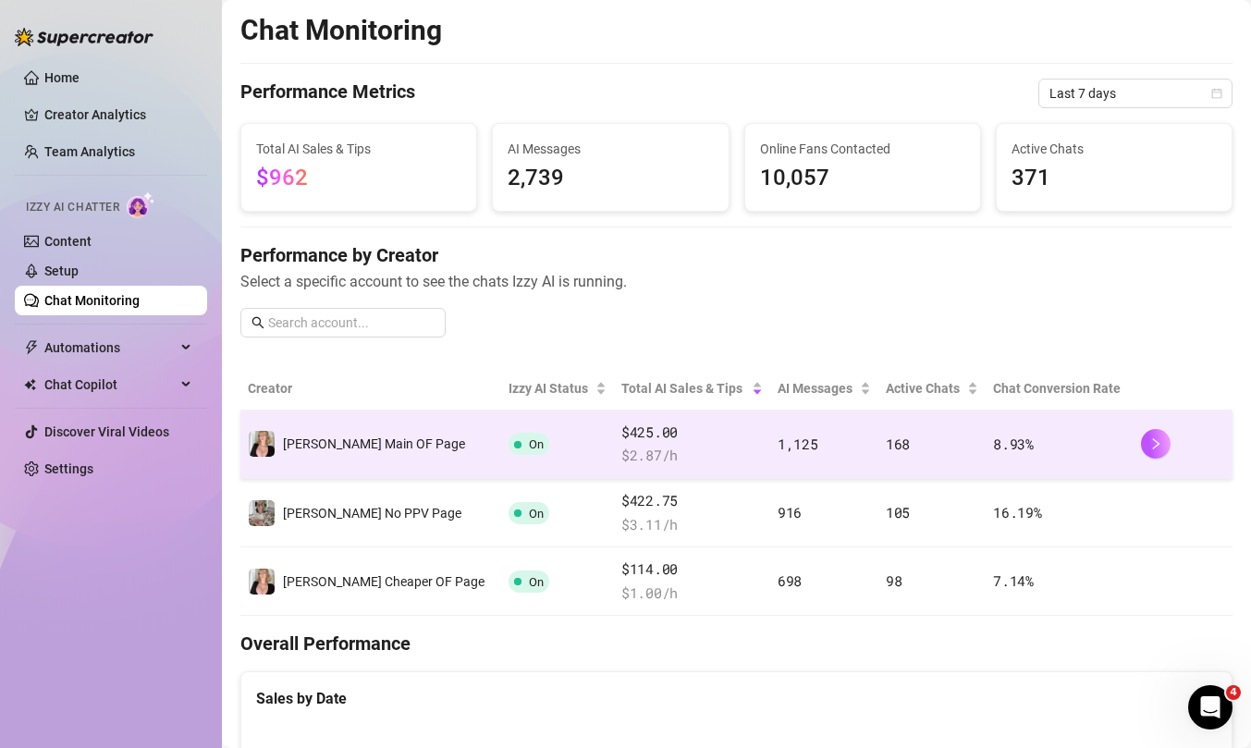
click at [375, 468] on td "[PERSON_NAME] Main OF Page" at bounding box center [370, 444] width 261 height 68
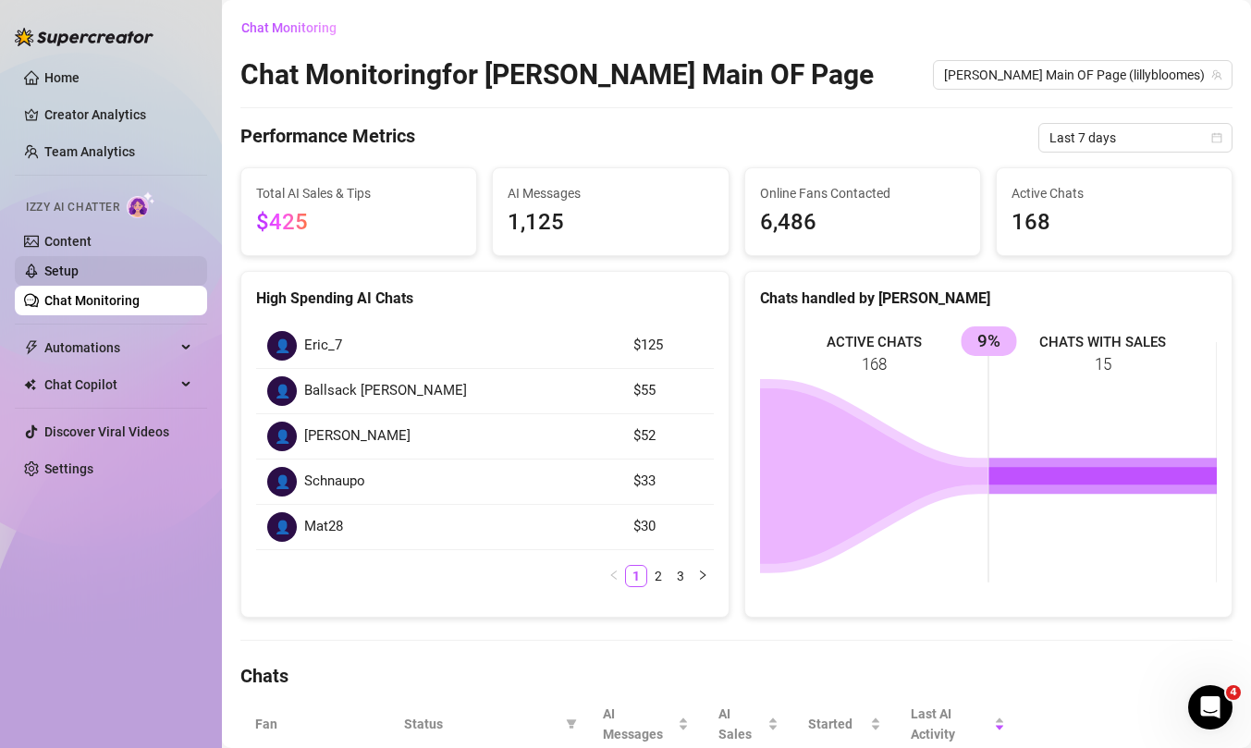
click at [79, 278] on link "Setup" at bounding box center [61, 270] width 34 height 15
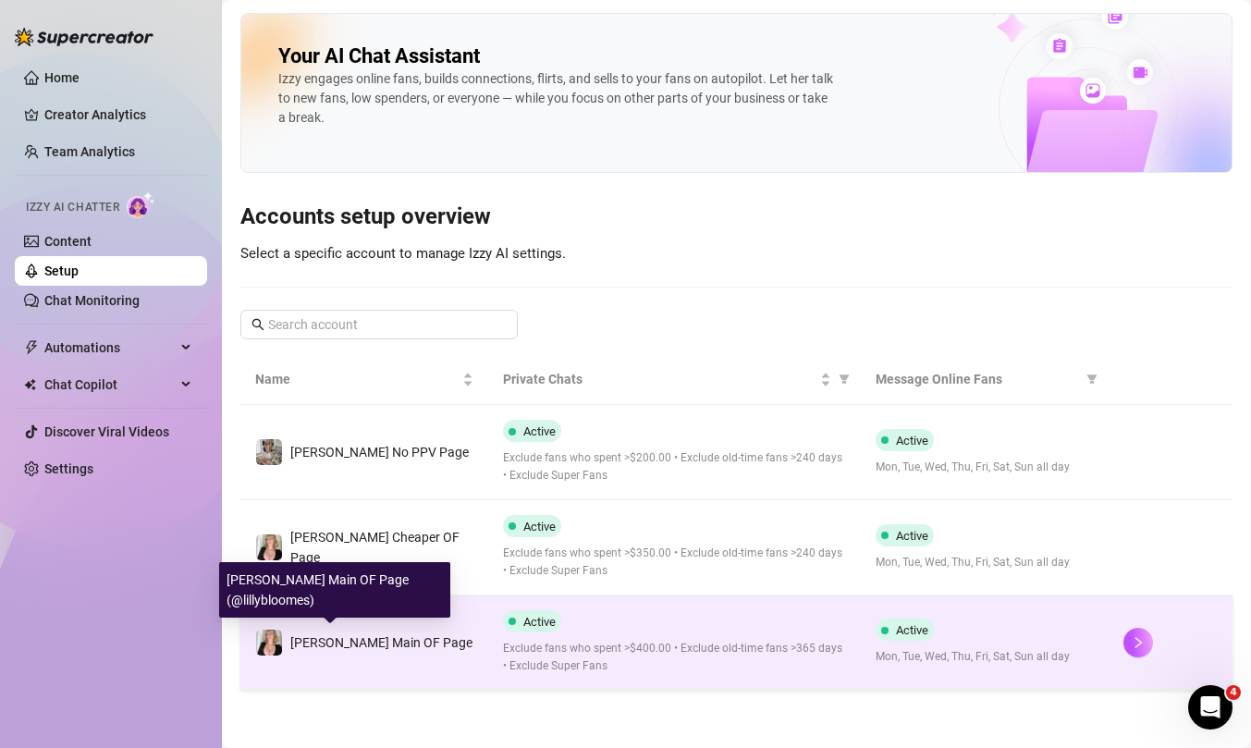
click at [391, 643] on span "[PERSON_NAME] Main OF Page" at bounding box center [381, 642] width 182 height 15
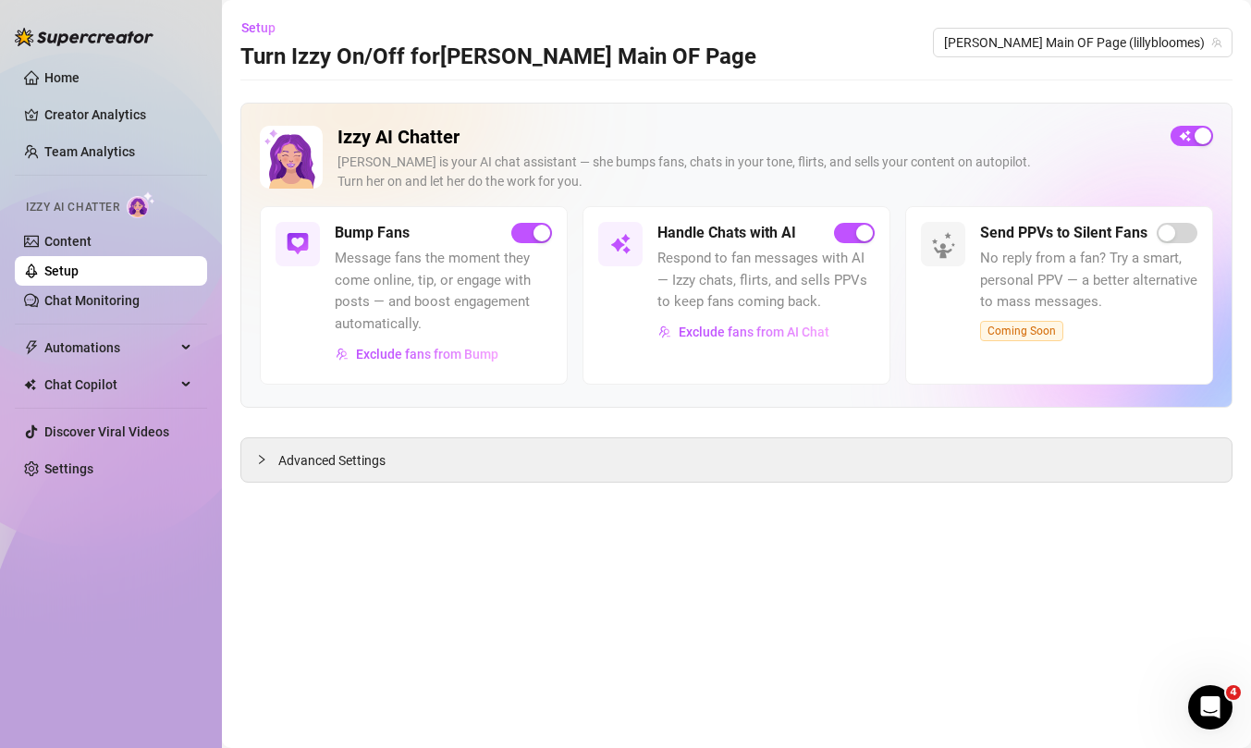
click at [353, 482] on div "Advanced Settings" at bounding box center [736, 459] width 992 height 45
click at [346, 465] on span "Advanced Settings" at bounding box center [331, 460] width 107 height 20
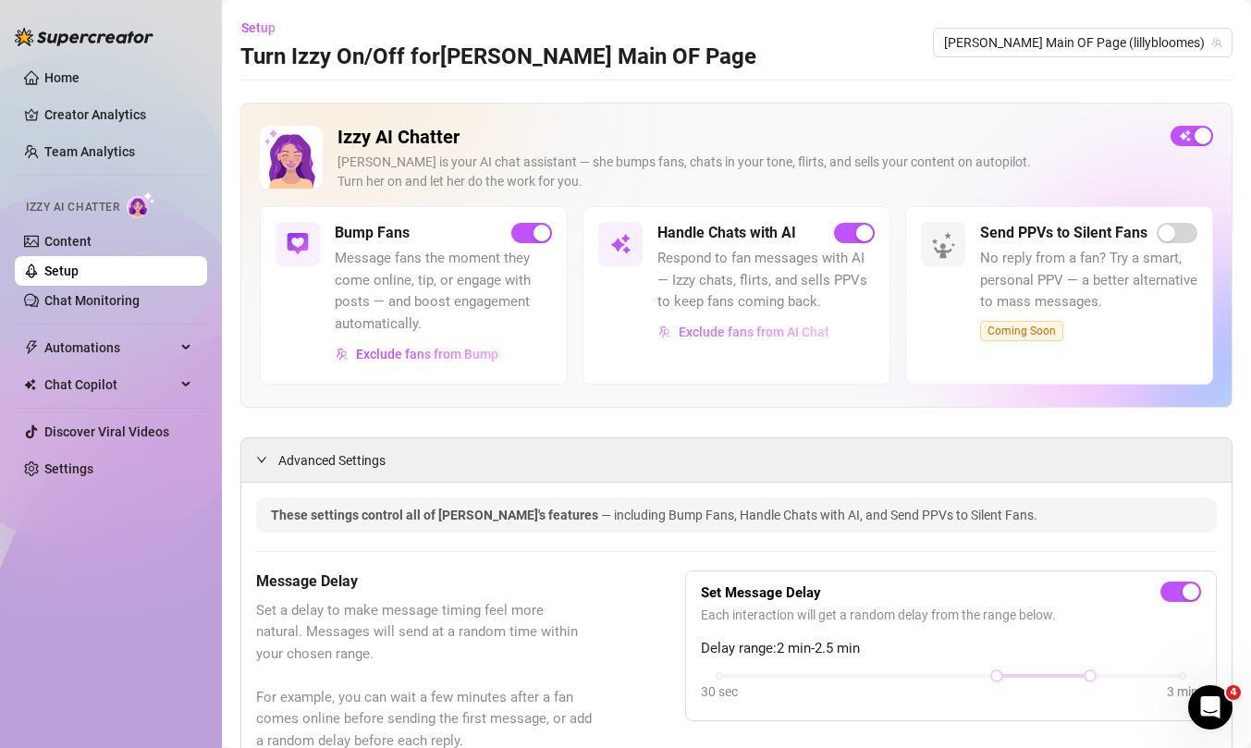
click at [793, 336] on span "Exclude fans from AI Chat" at bounding box center [754, 331] width 151 height 15
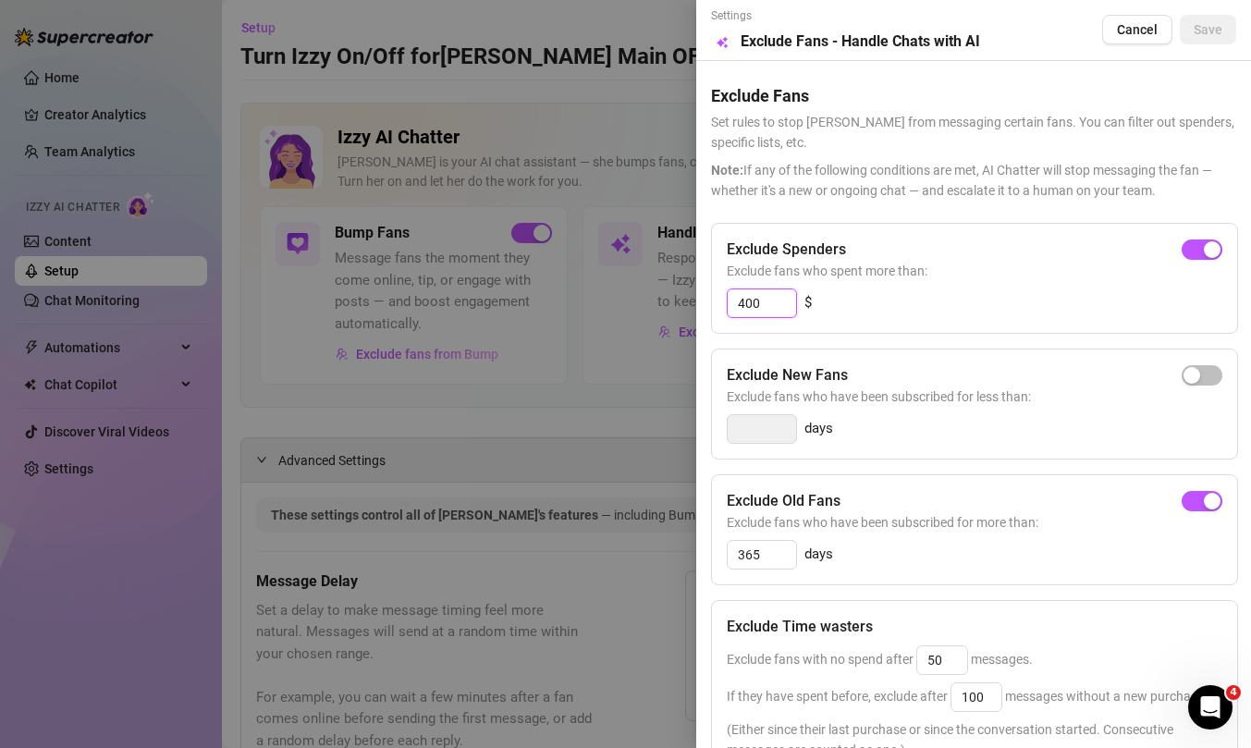
click at [768, 304] on input "400" at bounding box center [762, 303] width 68 height 28
click at [295, 360] on div at bounding box center [625, 374] width 1251 height 748
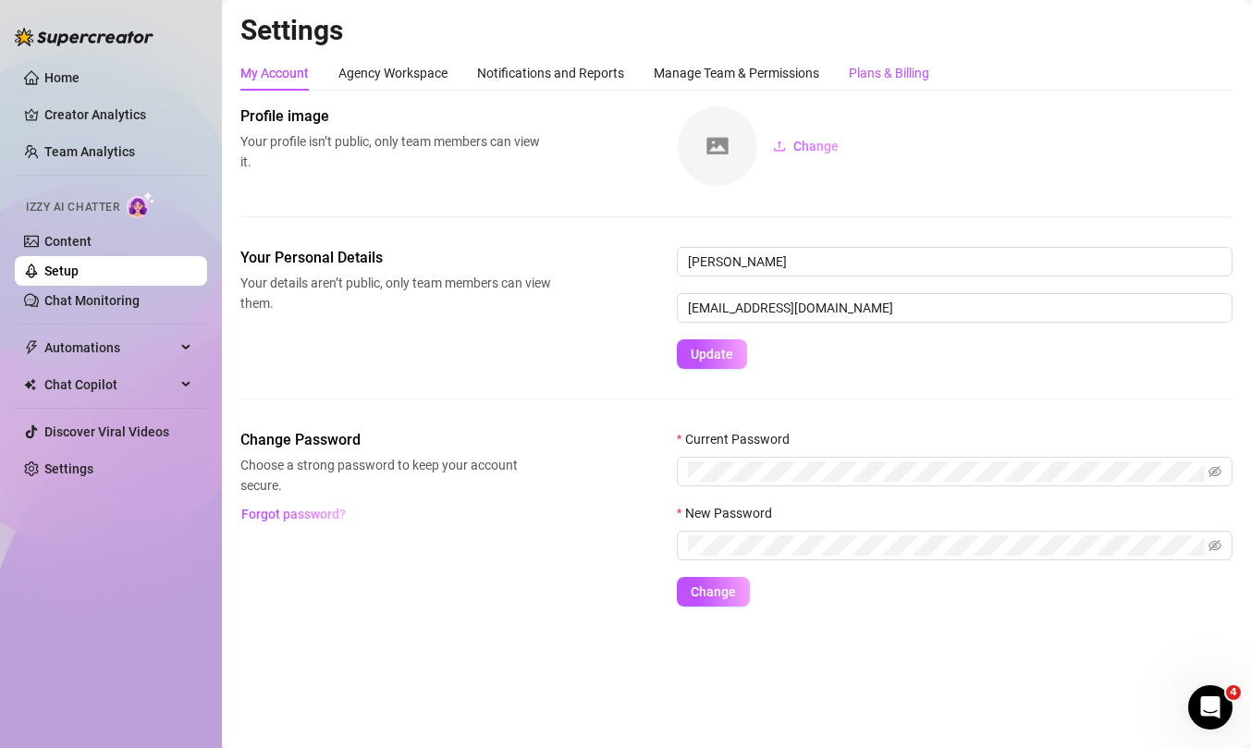
click at [861, 72] on div "Plans & Billing" at bounding box center [889, 73] width 80 height 20
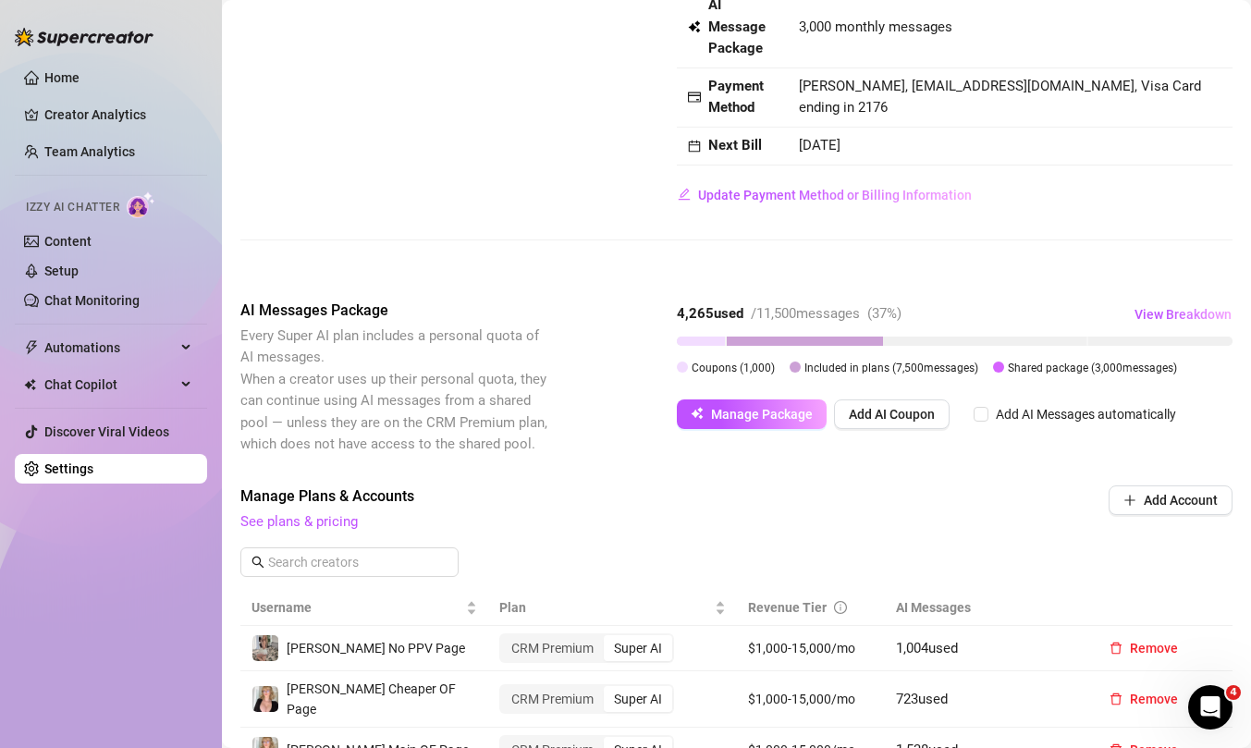
scroll to position [162, 0]
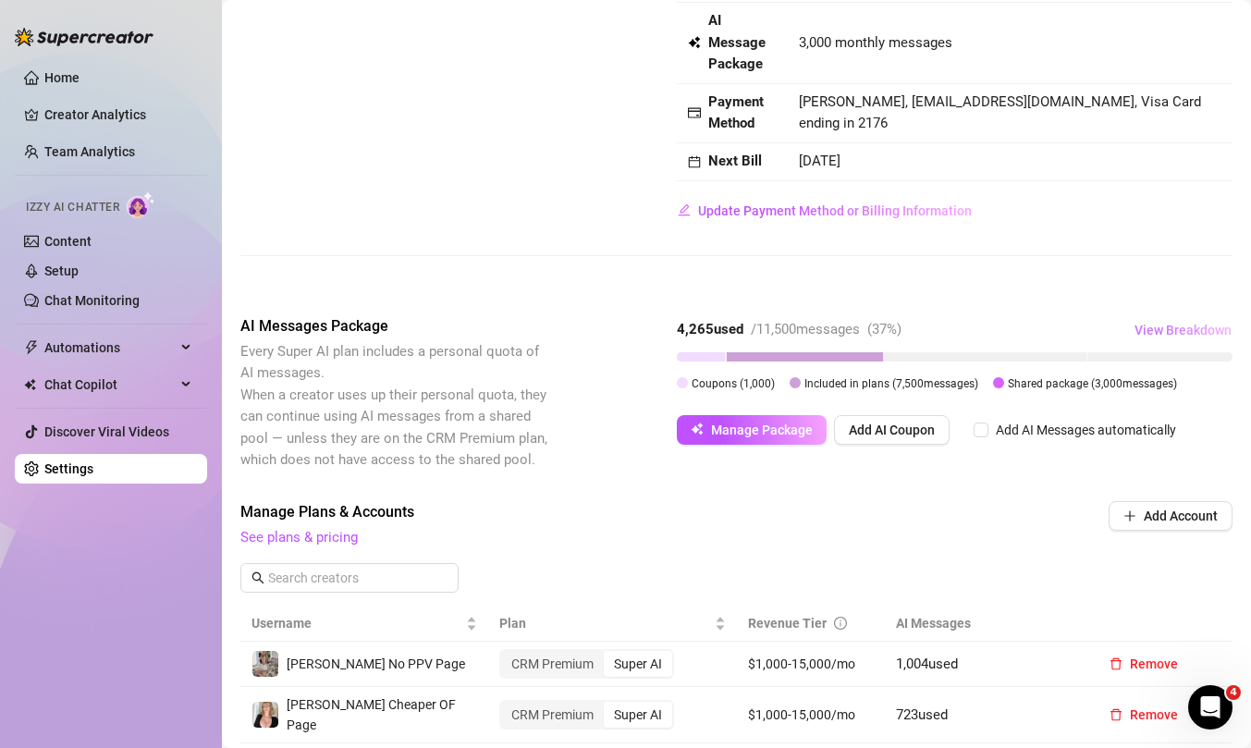
click at [1163, 317] on button "View Breakdown" at bounding box center [1182, 330] width 99 height 30
click at [1073, 325] on div "4,265 used / 11,500 messages ( 37 %) View Breakdown" at bounding box center [955, 330] width 556 height 30
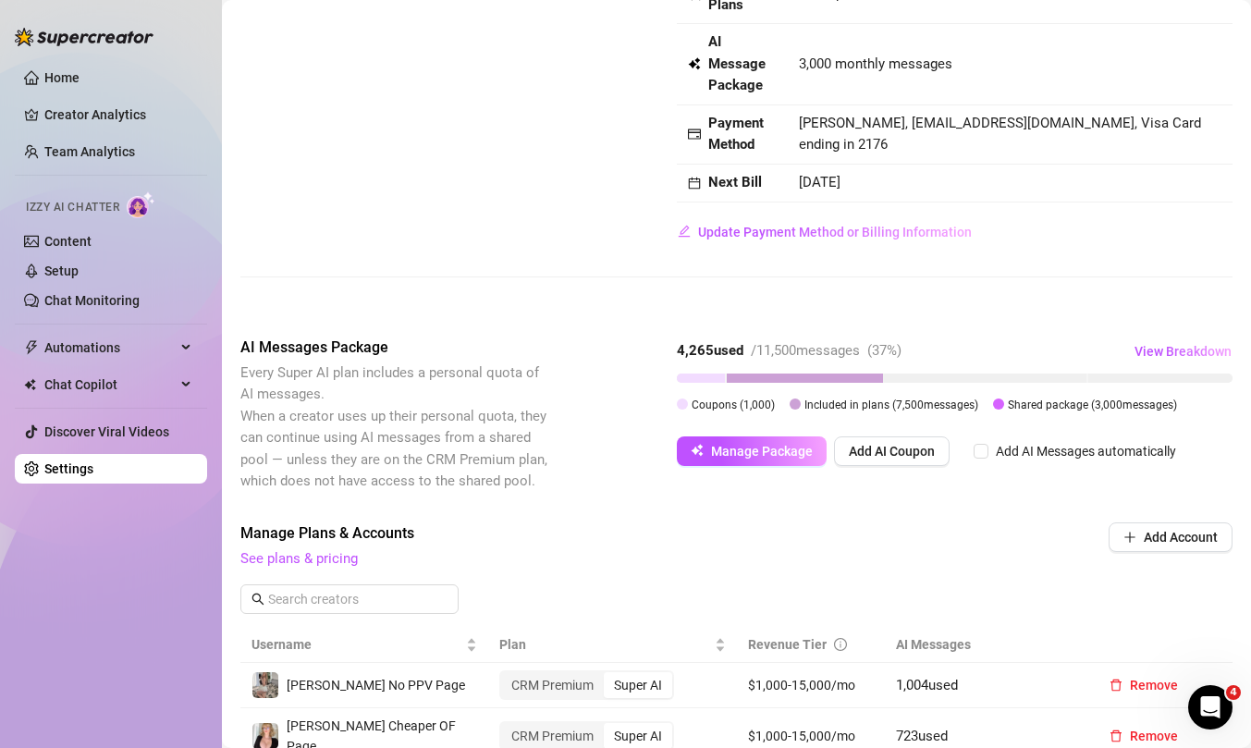
scroll to position [136, 0]
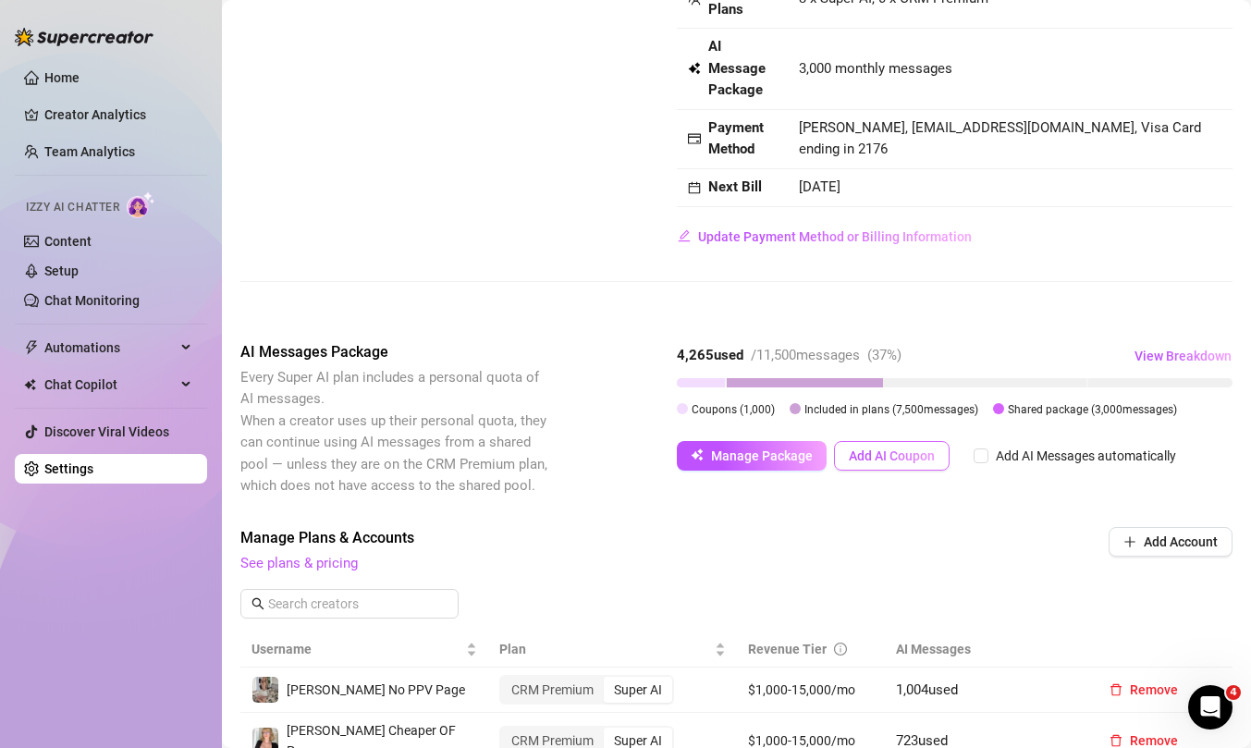
click at [869, 467] on button "Add AI Coupon" at bounding box center [892, 456] width 116 height 30
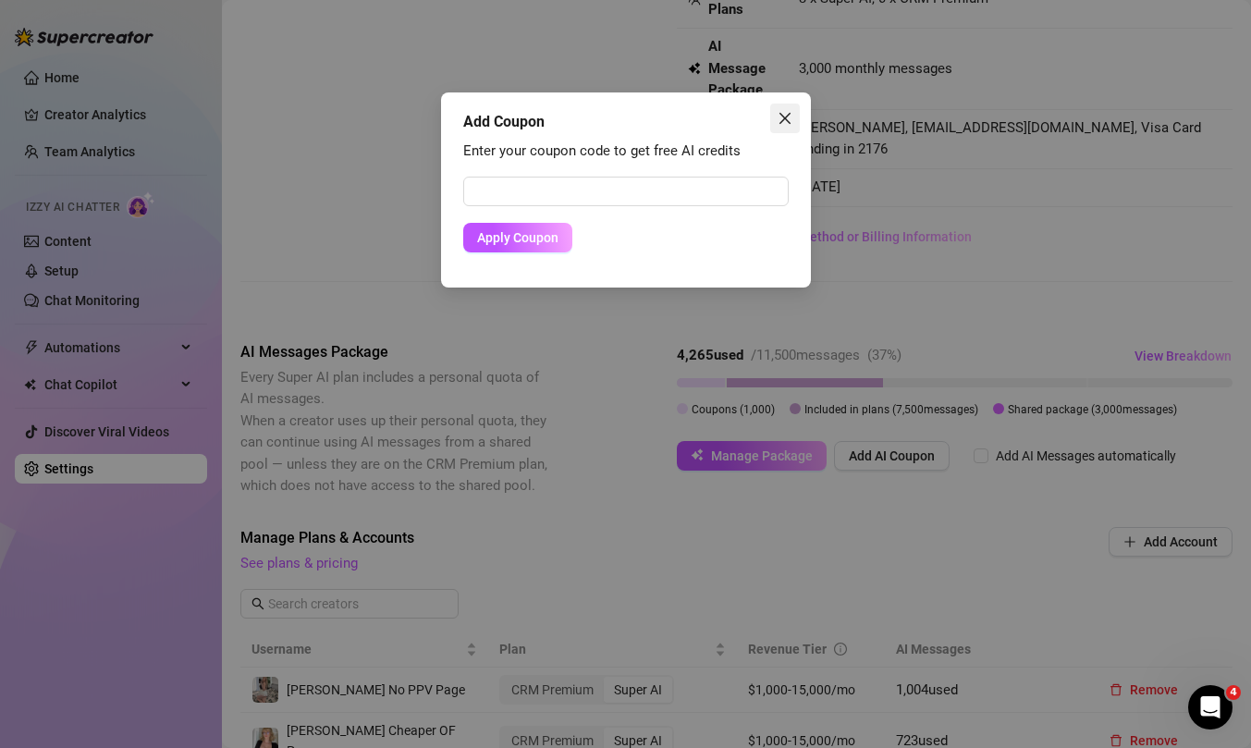
click at [786, 120] on icon "close" at bounding box center [783, 118] width 11 height 11
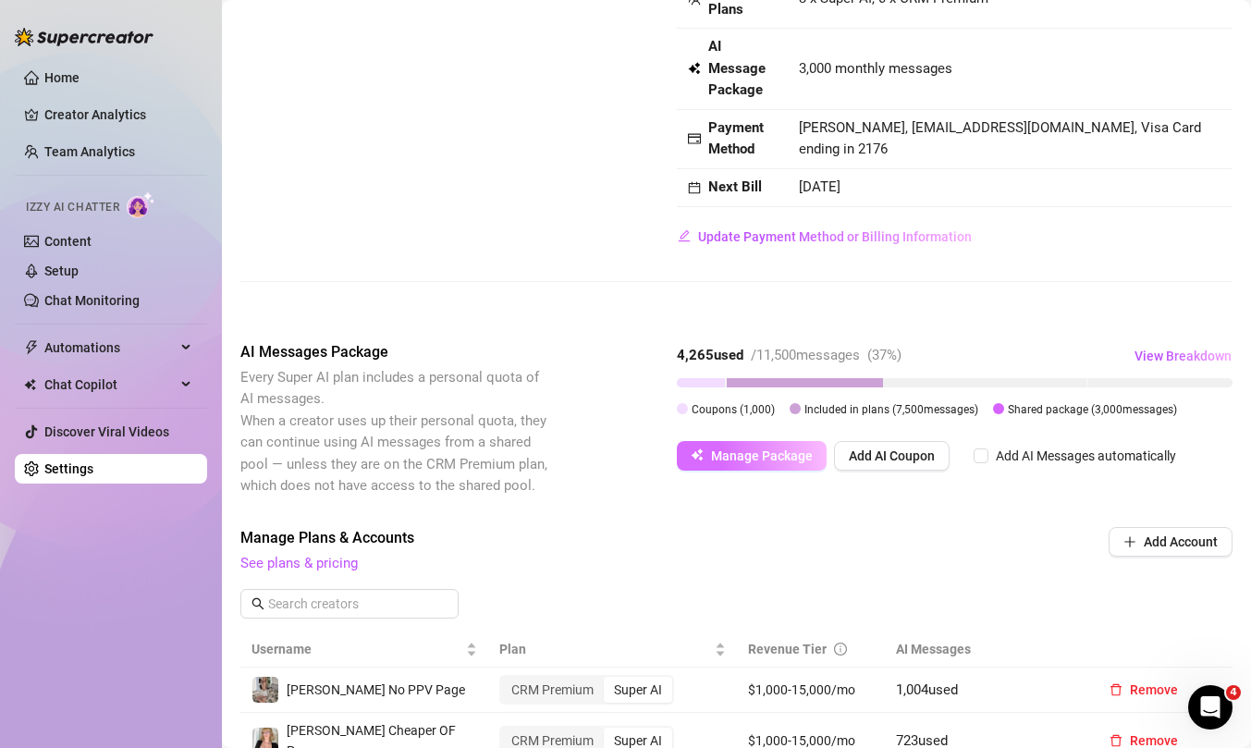
click at [756, 466] on button "Manage Package" at bounding box center [752, 456] width 150 height 30
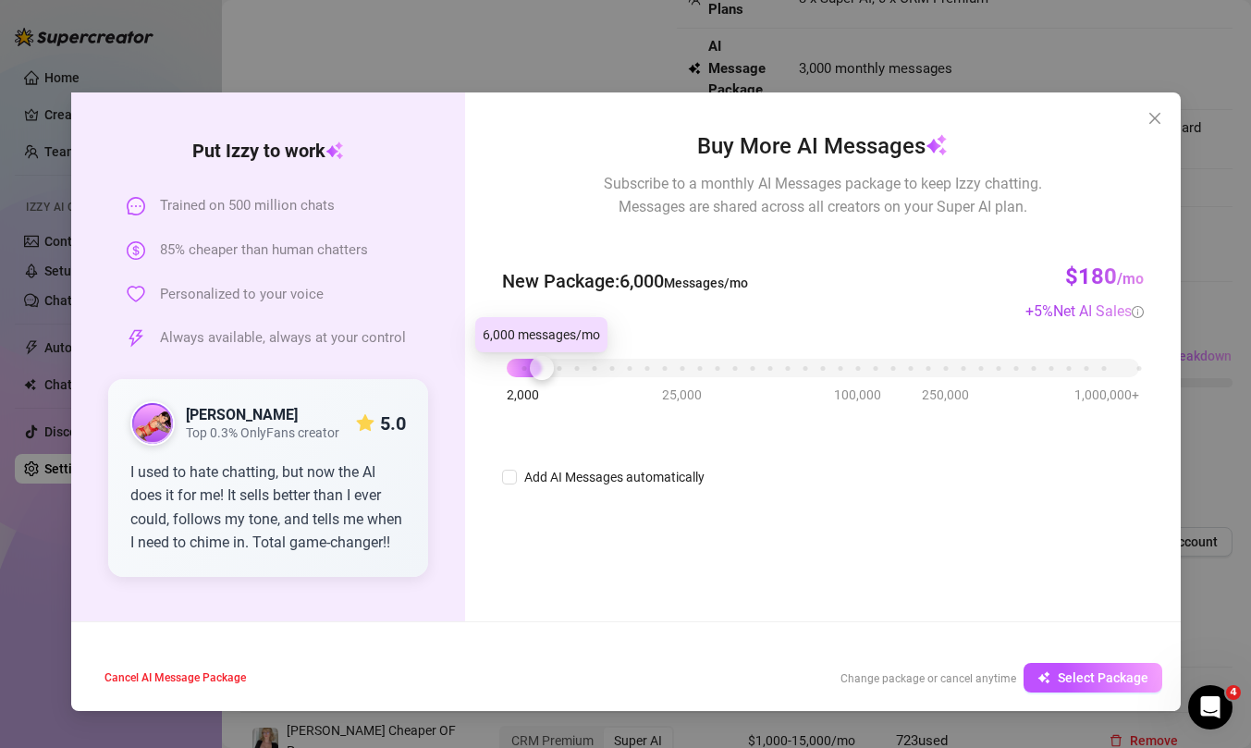
drag, startPoint x: 508, startPoint y: 372, endPoint x: 535, endPoint y: 373, distance: 26.9
click at [535, 373] on div at bounding box center [542, 368] width 24 height 24
drag, startPoint x: 537, startPoint y: 373, endPoint x: 505, endPoint y: 375, distance: 32.5
click at [505, 373] on div at bounding box center [507, 368] width 24 height 24
click at [503, 377] on div at bounding box center [507, 368] width 24 height 24
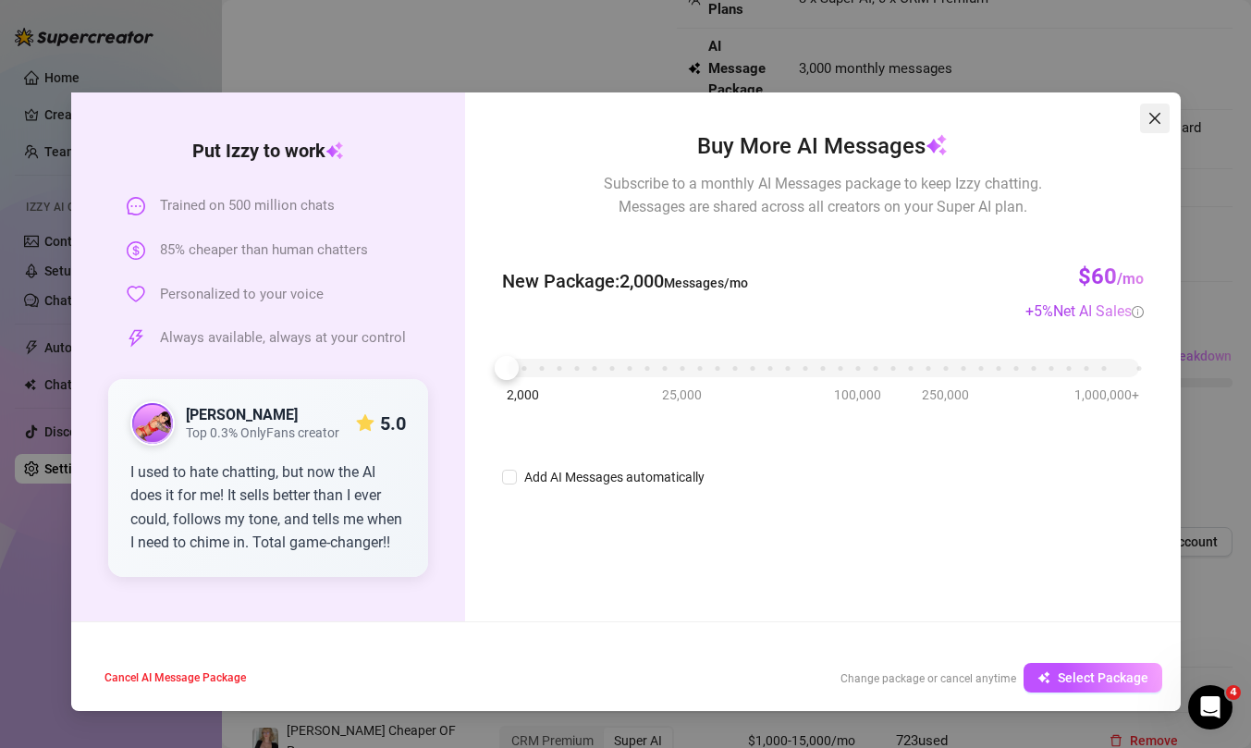
click at [1157, 121] on icon "close" at bounding box center [1153, 118] width 11 height 11
